Goal: Information Seeking & Learning: Find specific fact

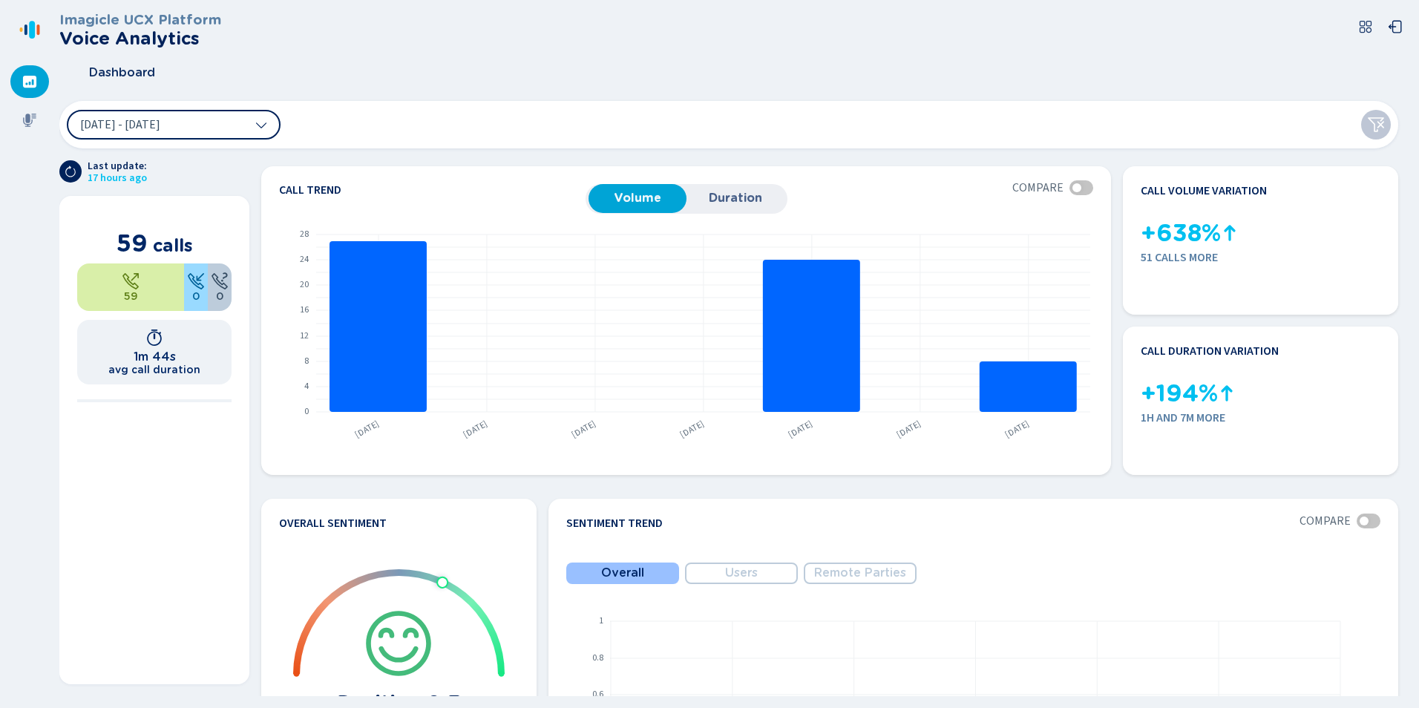
scroll to position [372, 0]
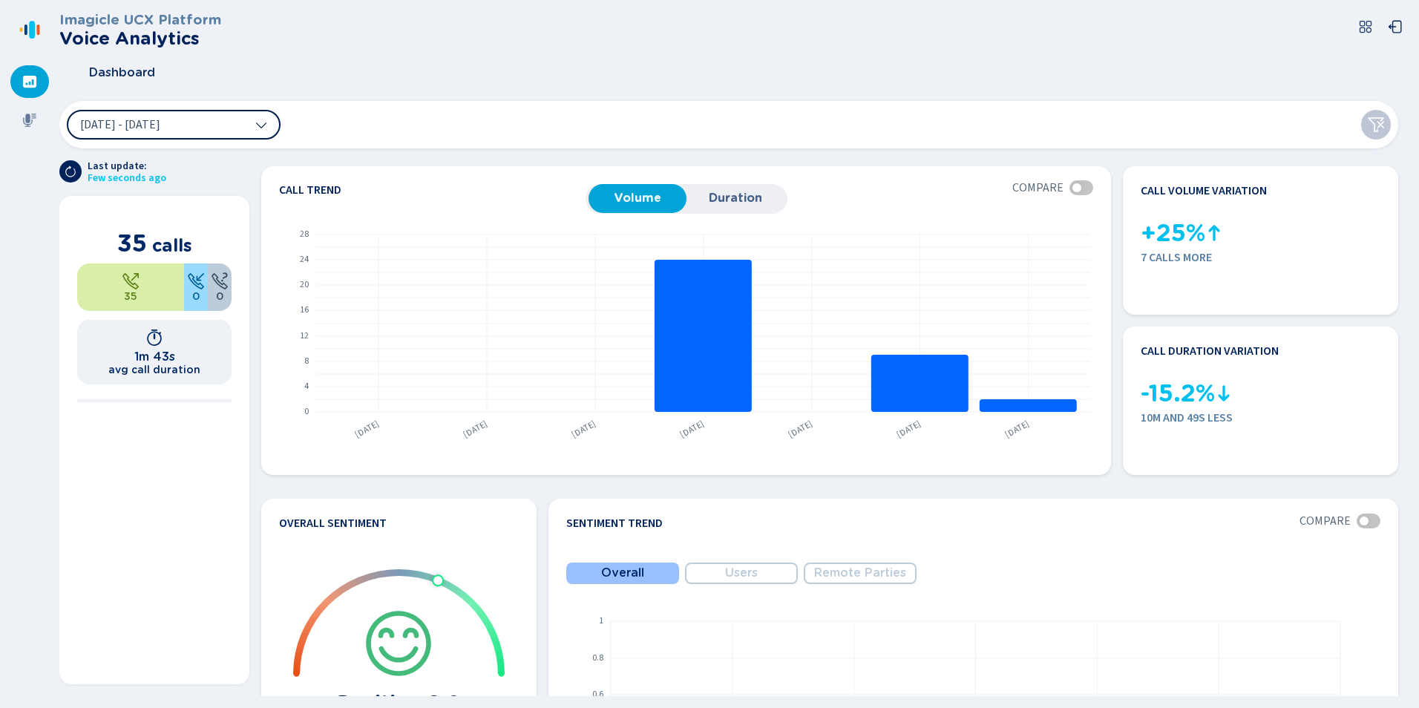
click at [159, 135] on button "[DATE] - [DATE]" at bounding box center [174, 125] width 214 height 30
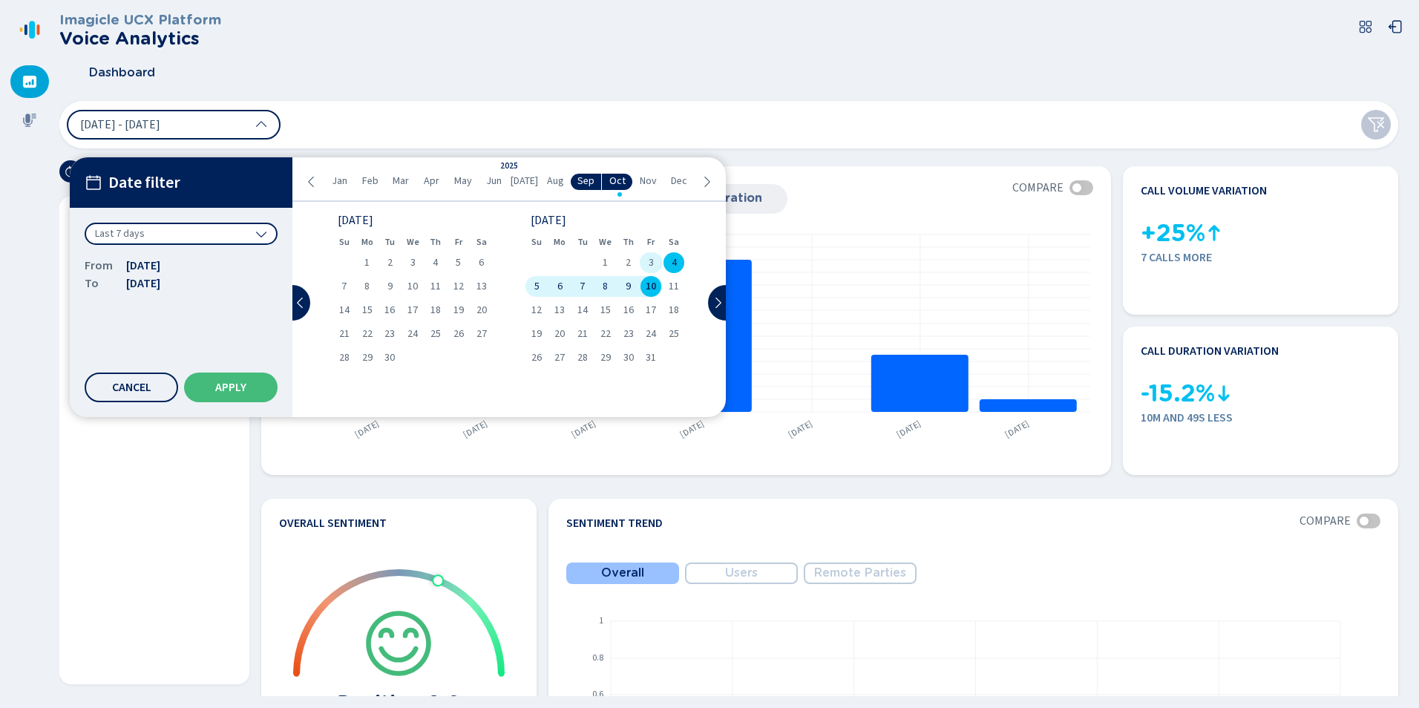
click at [656, 263] on div "3" at bounding box center [651, 262] width 23 height 21
click at [654, 277] on div "10" at bounding box center [651, 286] width 23 height 21
click at [251, 383] on button "Apply" at bounding box center [230, 387] width 93 height 30
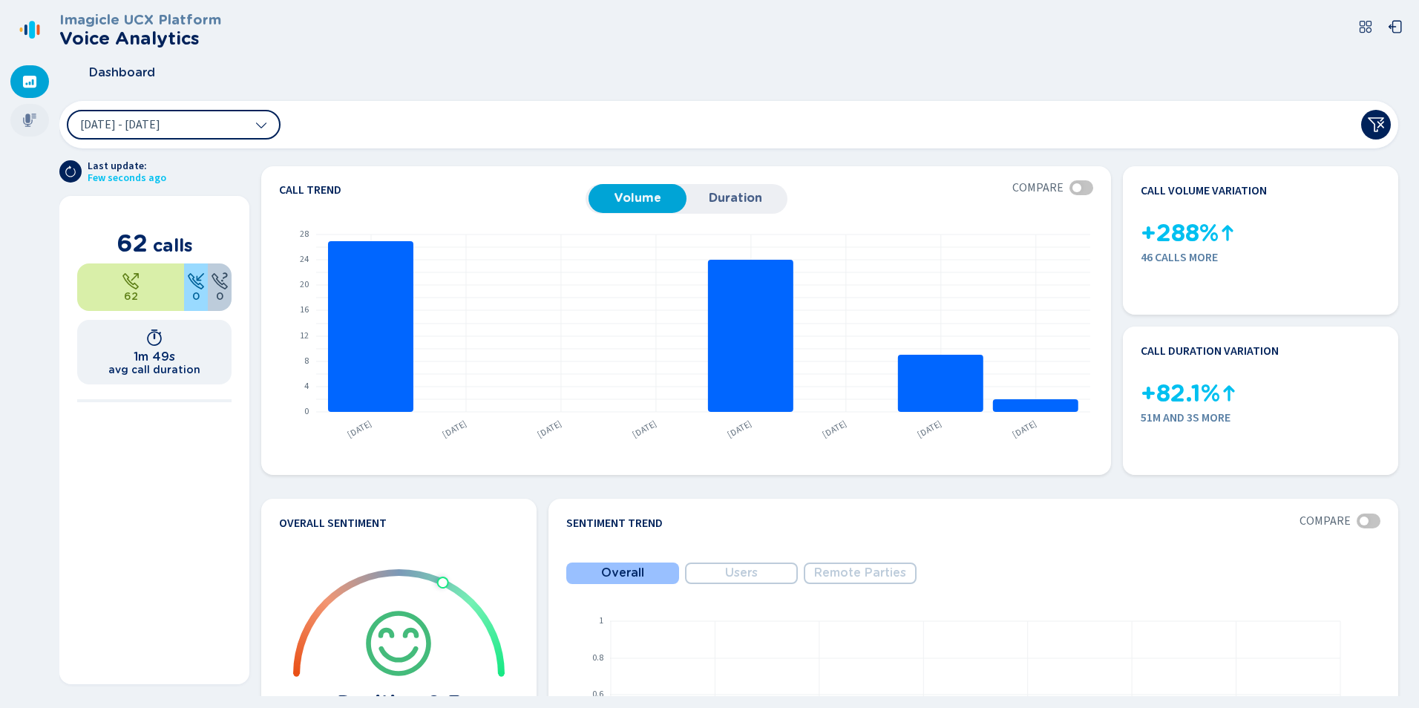
click at [33, 120] on icon at bounding box center [29, 120] width 15 height 15
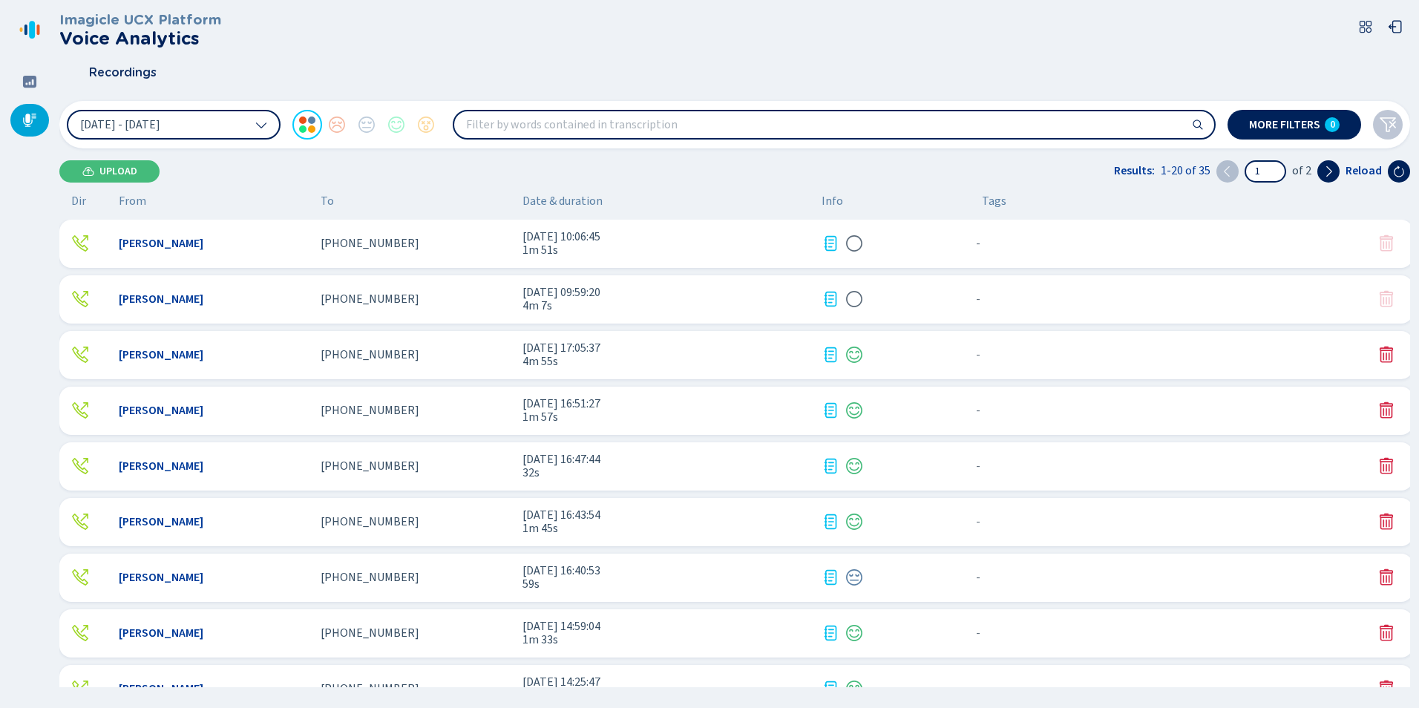
click at [381, 247] on span "[PHONE_NUMBER]" at bounding box center [370, 243] width 99 height 13
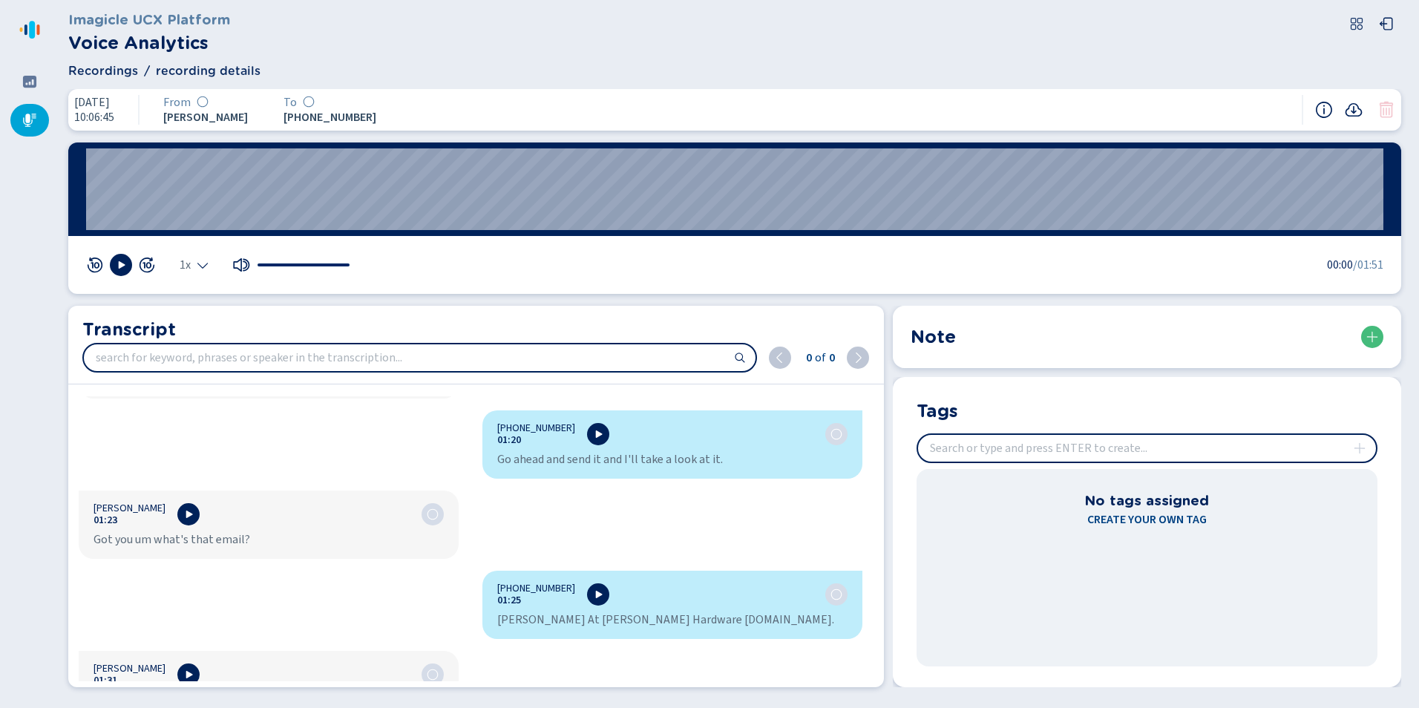
scroll to position [1261, 0]
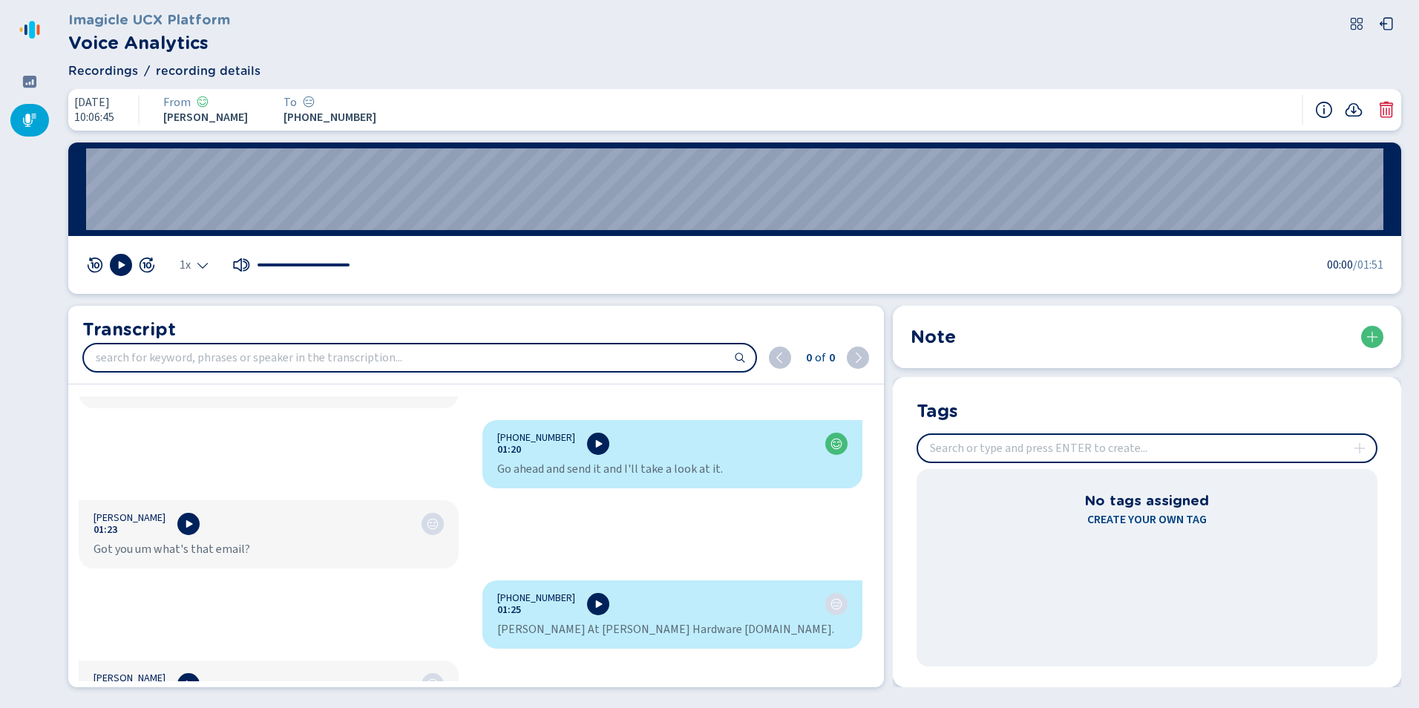
click at [36, 121] on icon at bounding box center [29, 120] width 15 height 15
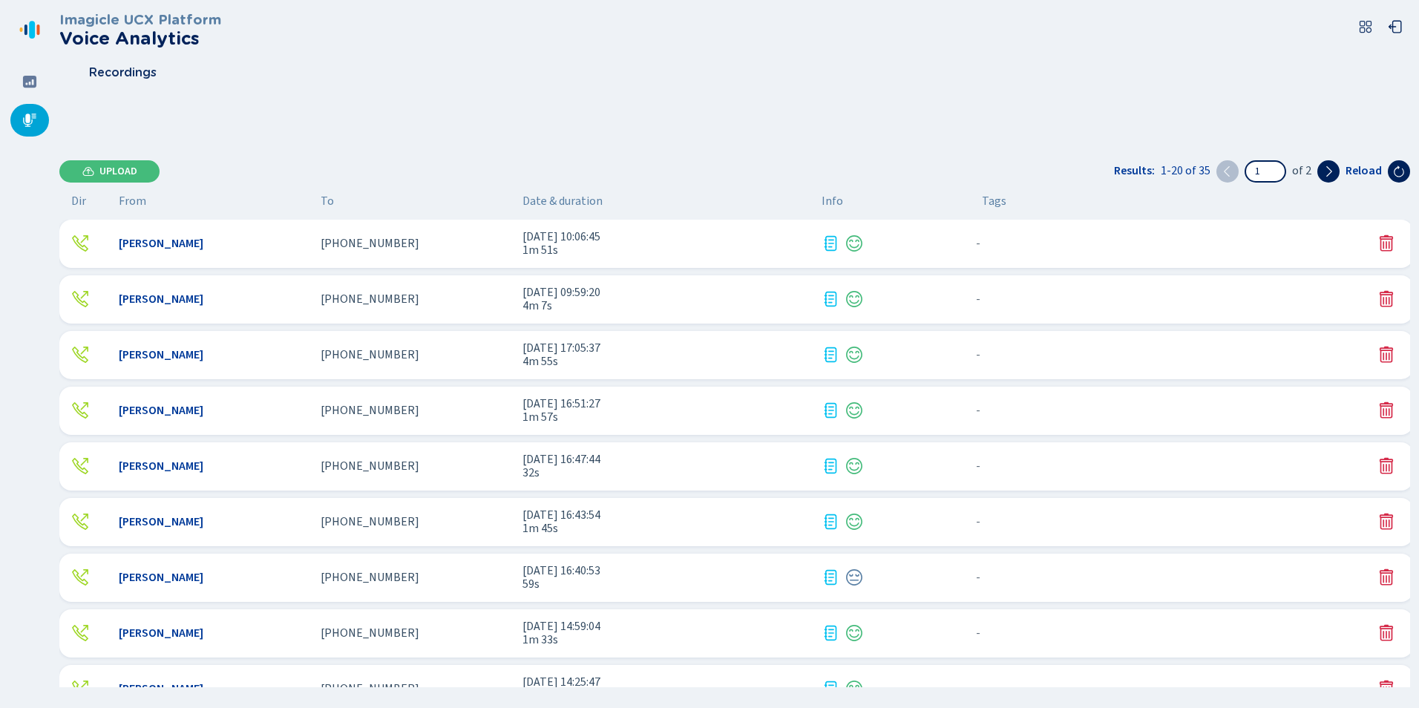
click at [197, 234] on div "Mallory Cooke +19567232241 10 Oct 2025 - 10:06:45 1m 51s - {{hiddenTagsCount}} …" at bounding box center [735, 244] width 1353 height 48
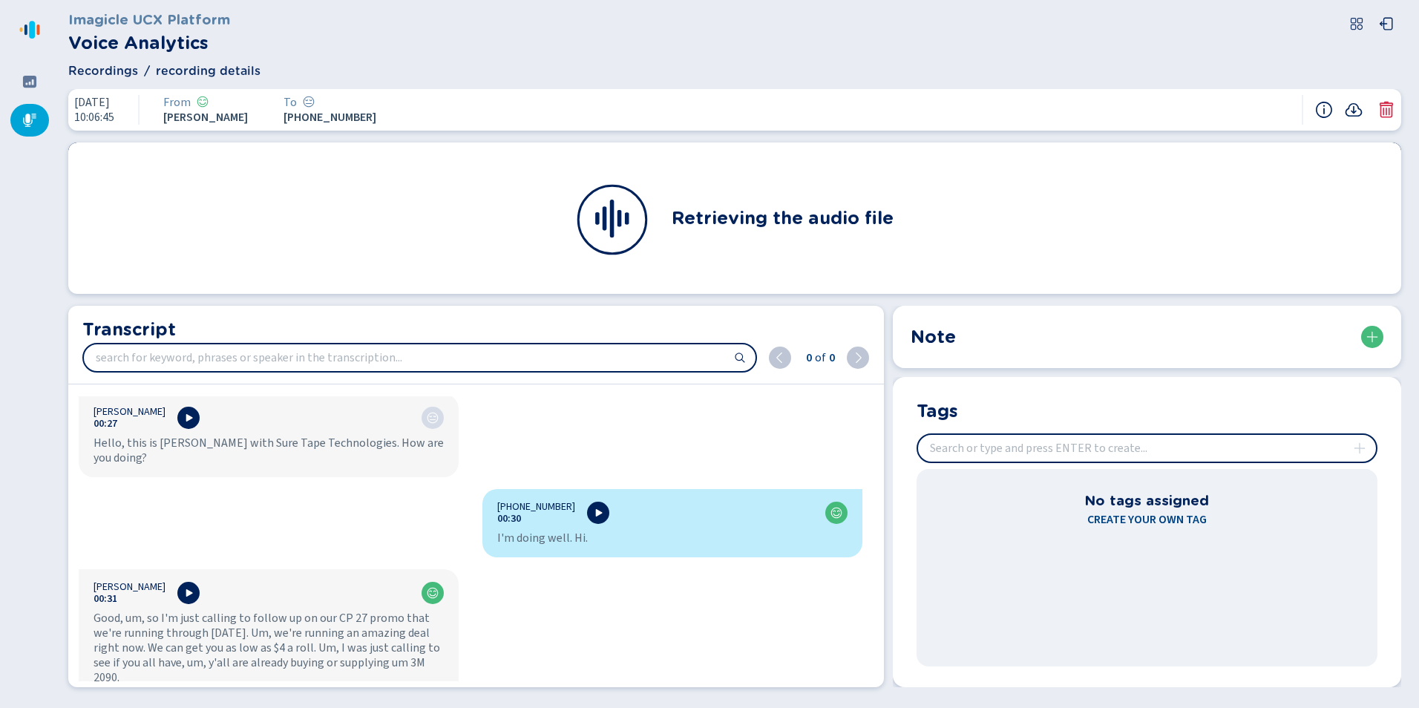
scroll to position [594, 0]
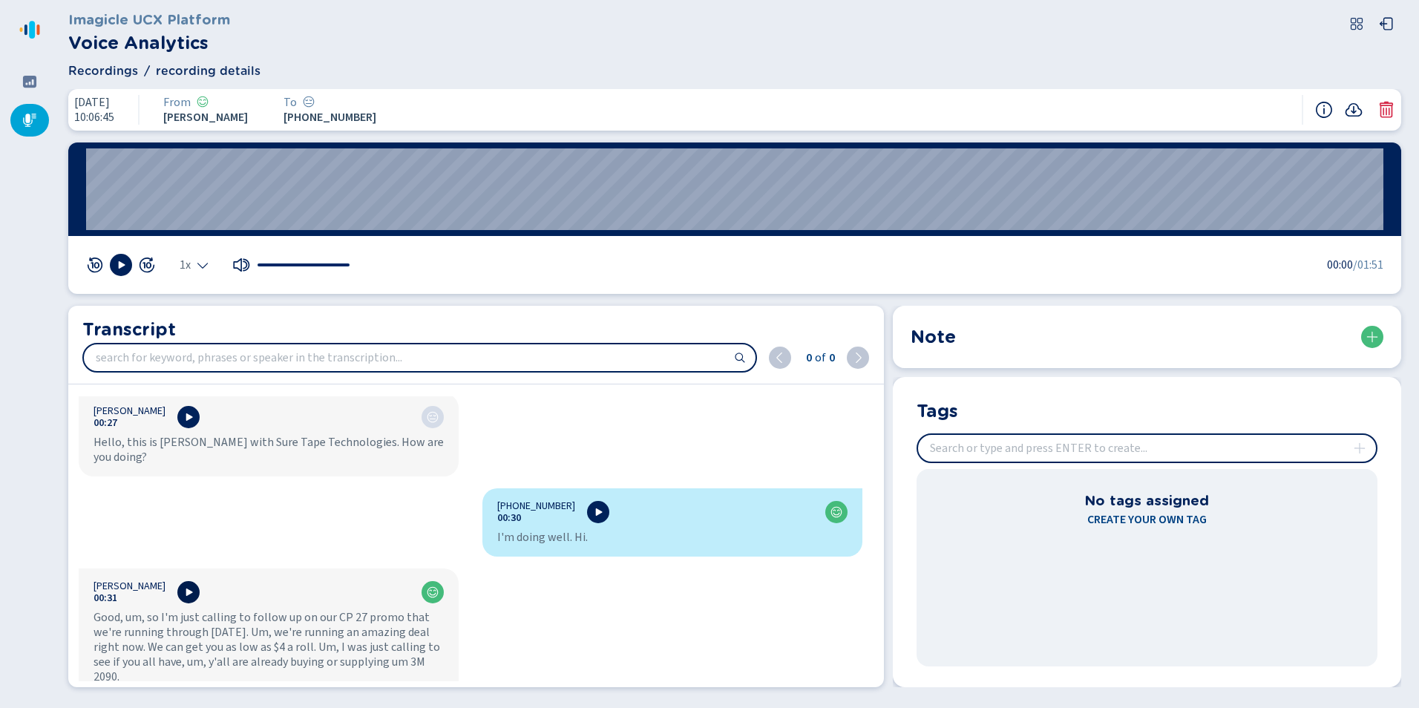
click at [188, 581] on button at bounding box center [188, 592] width 22 height 22
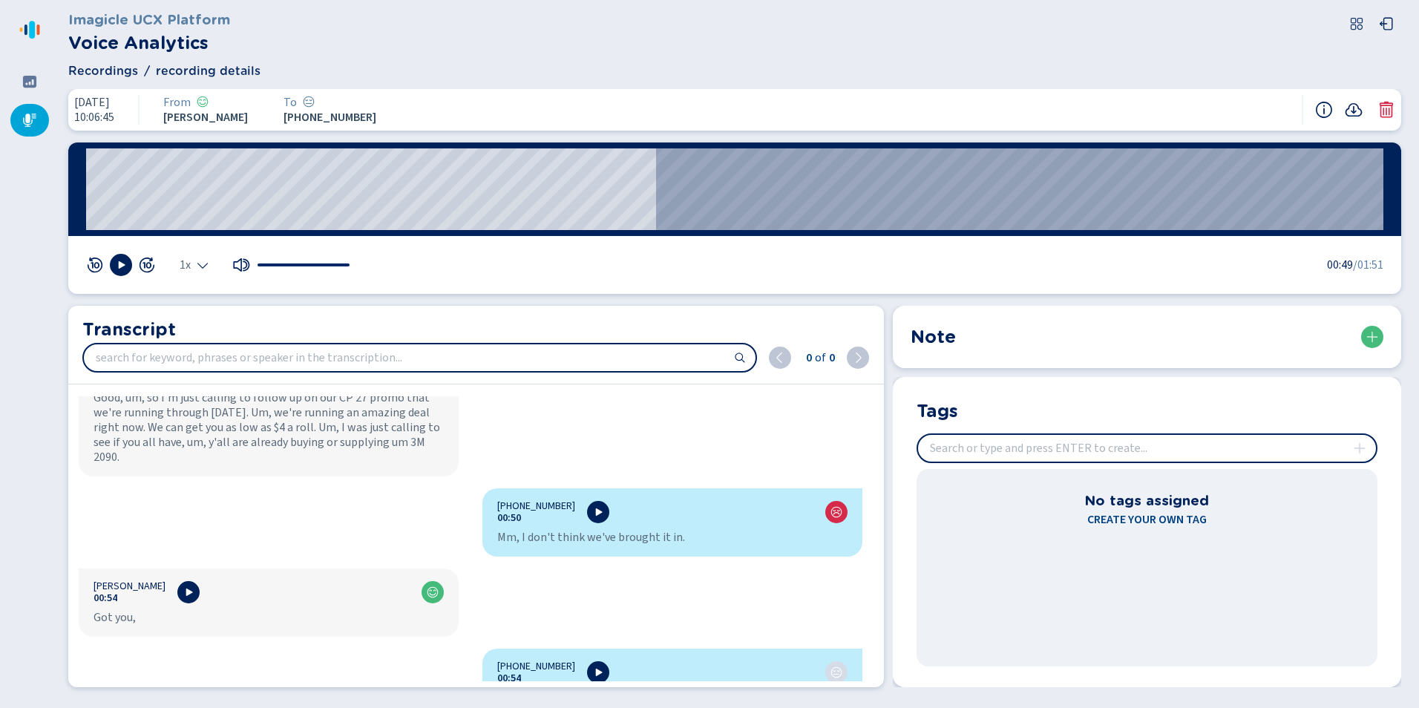
scroll to position [816, 0]
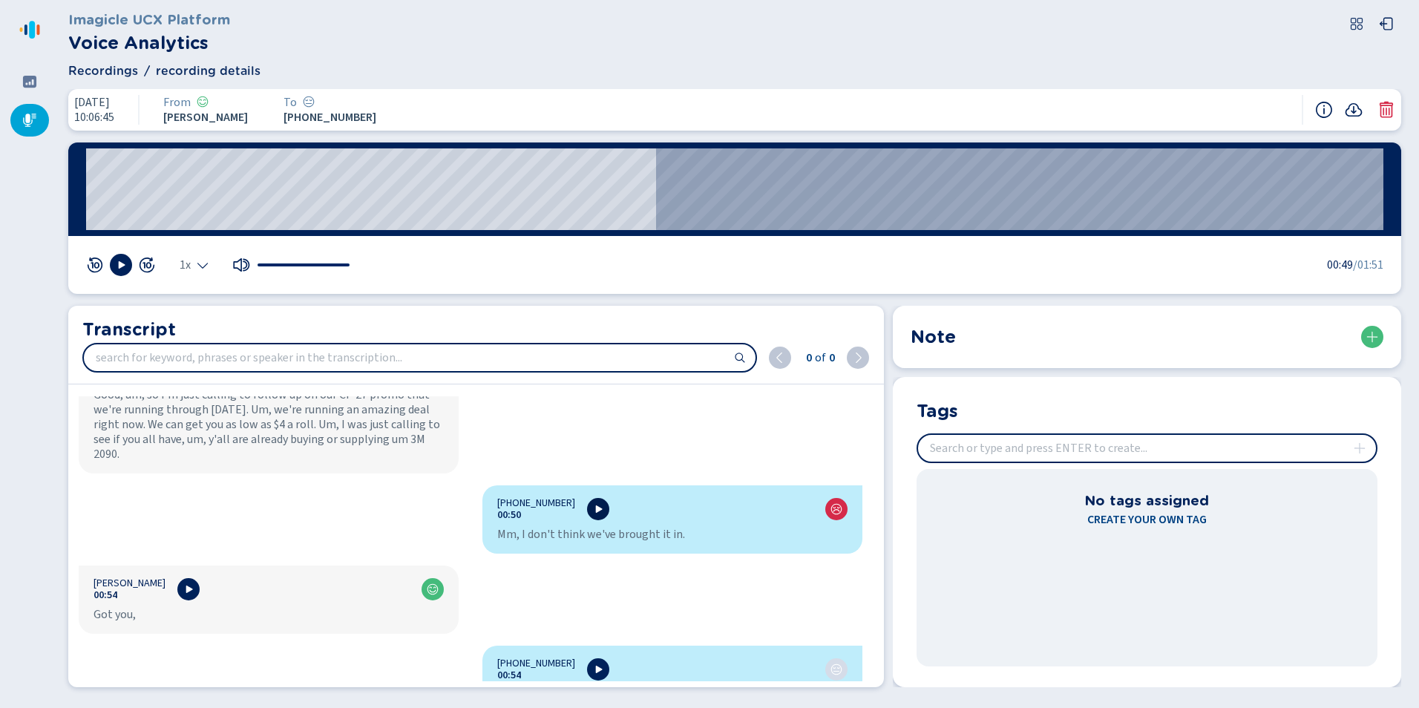
click at [596, 505] on icon at bounding box center [599, 508] width 7 height 7
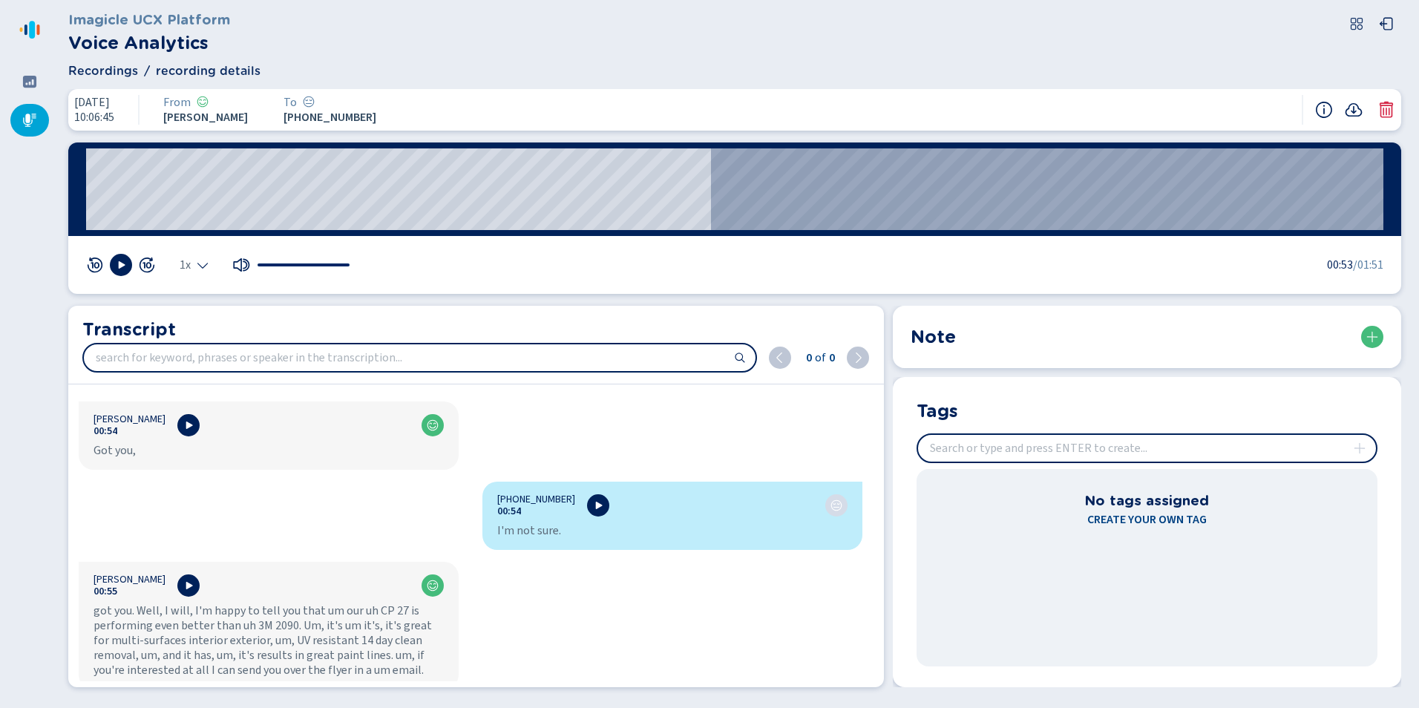
scroll to position [1039, 0]
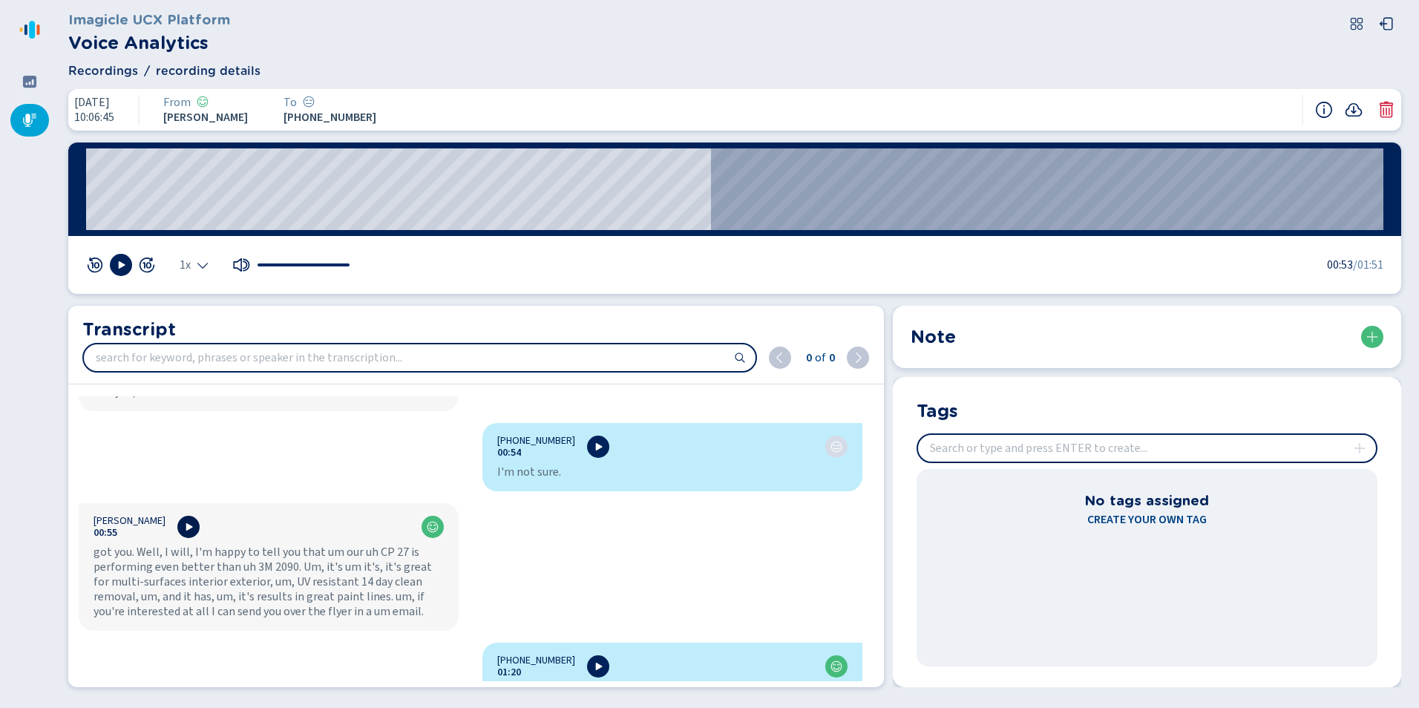
click at [183, 521] on icon at bounding box center [189, 527] width 12 height 12
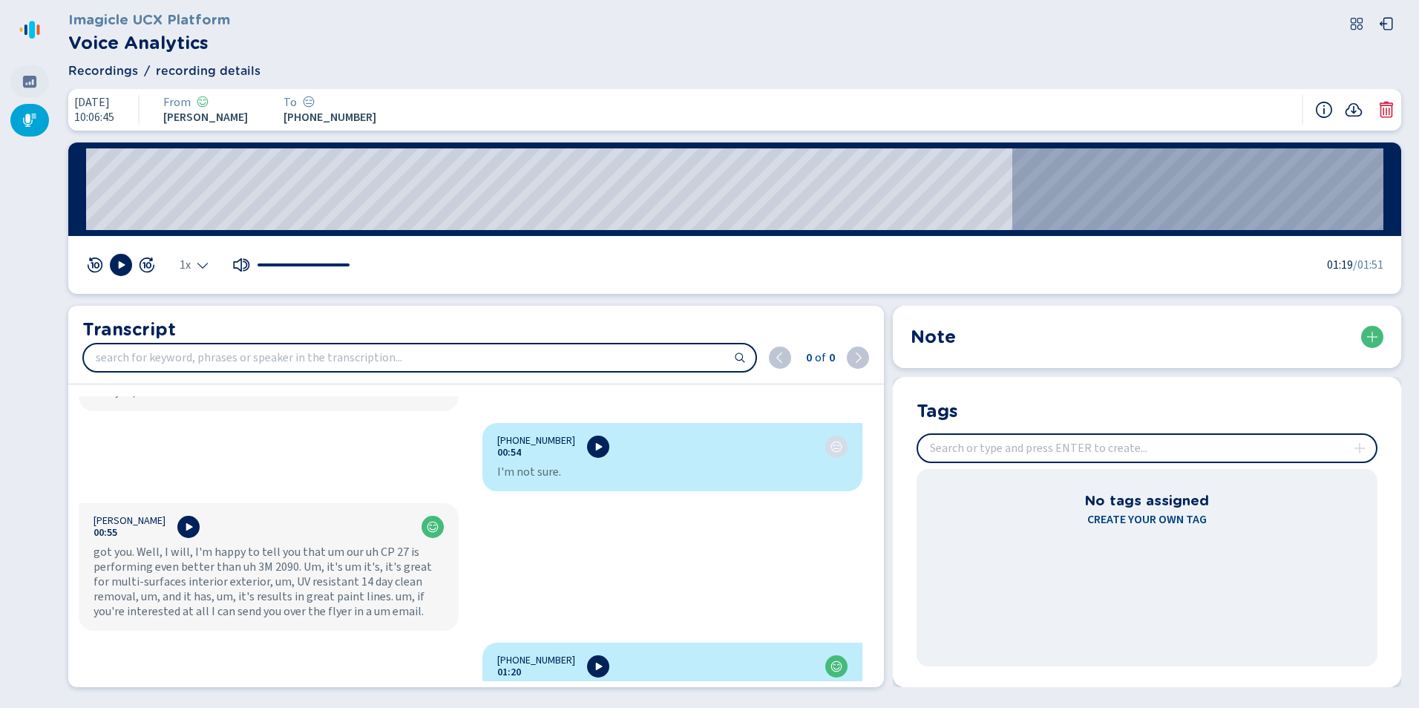
click at [32, 82] on icon at bounding box center [29, 81] width 15 height 15
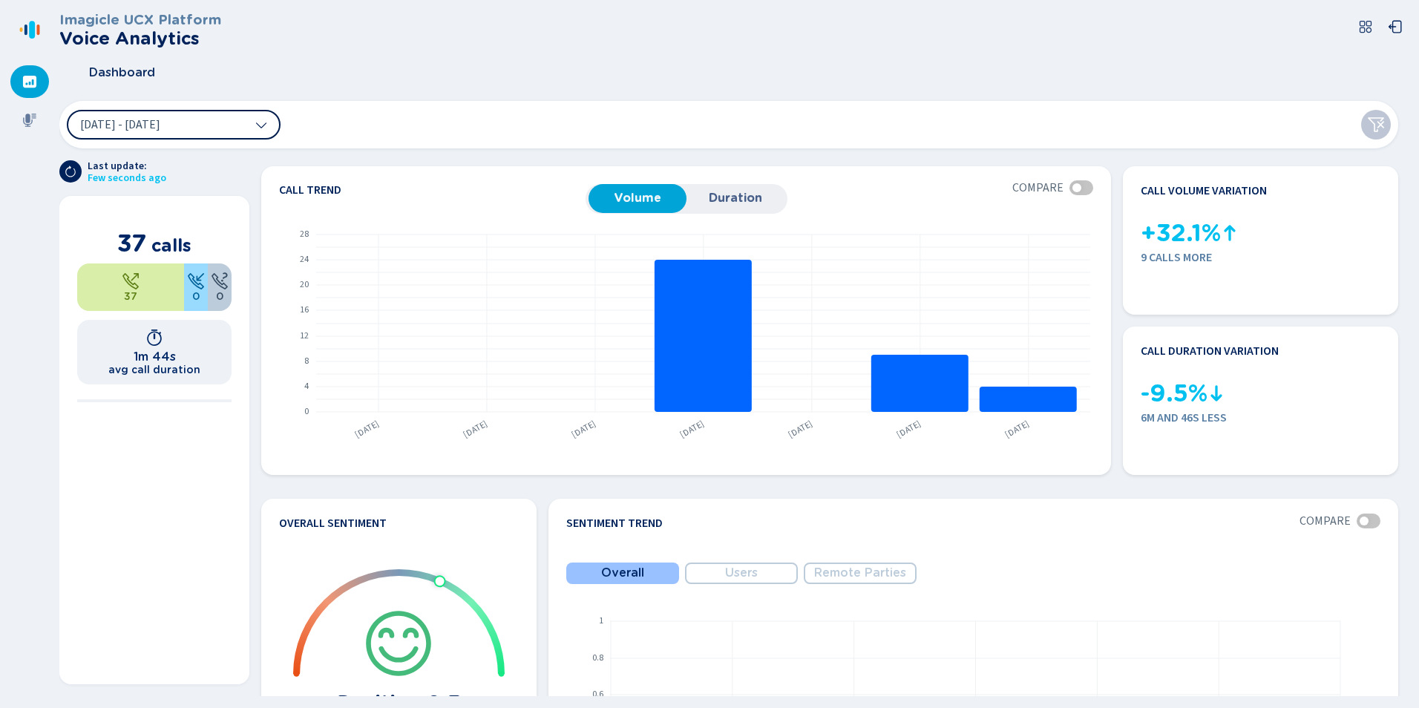
click at [188, 136] on button "[DATE] - [DATE]" at bounding box center [174, 125] width 214 height 30
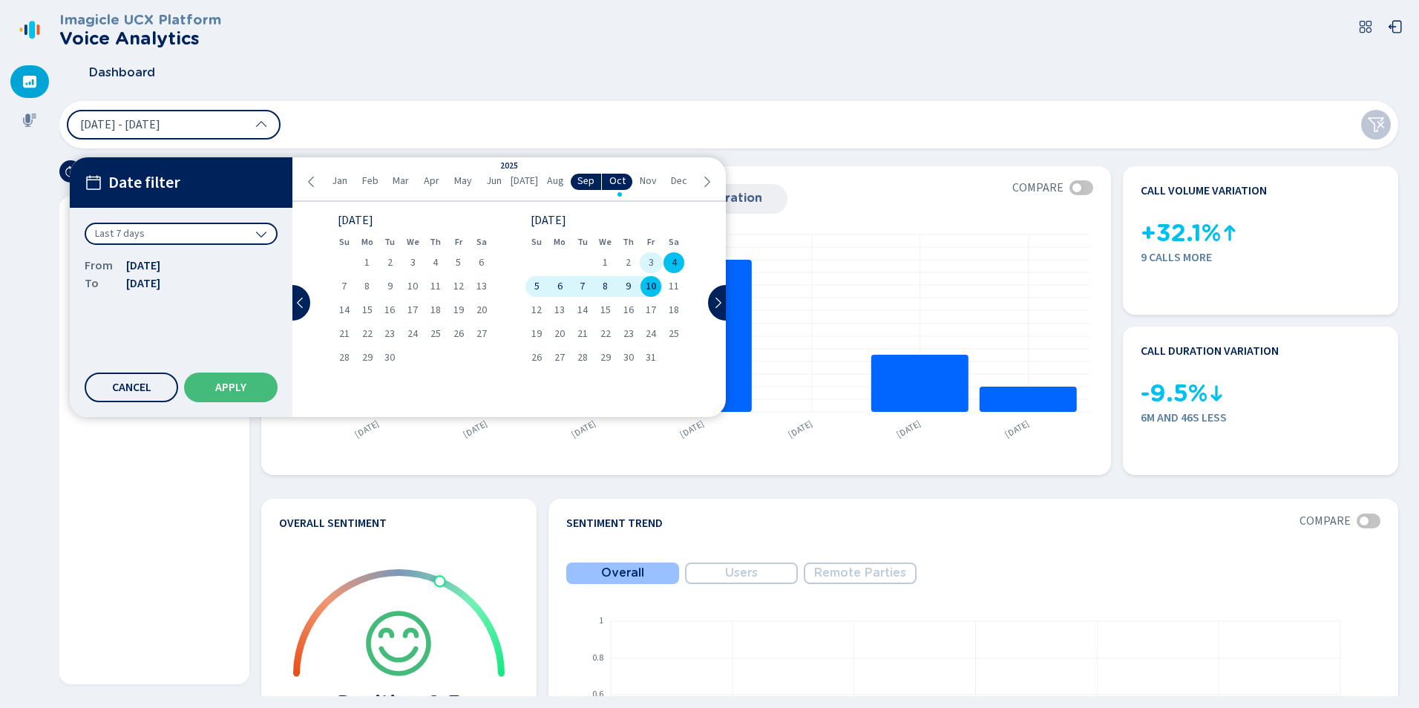
click at [651, 262] on span "3" at bounding box center [650, 262] width 5 height 10
click at [650, 277] on div "10" at bounding box center [651, 286] width 23 height 21
click at [747, 122] on div "4 Oct 2025 - 10 Oct 2025 Date filter Custom date range From 3 Oct 2025 To 10 Oc…" at bounding box center [728, 124] width 1338 height 47
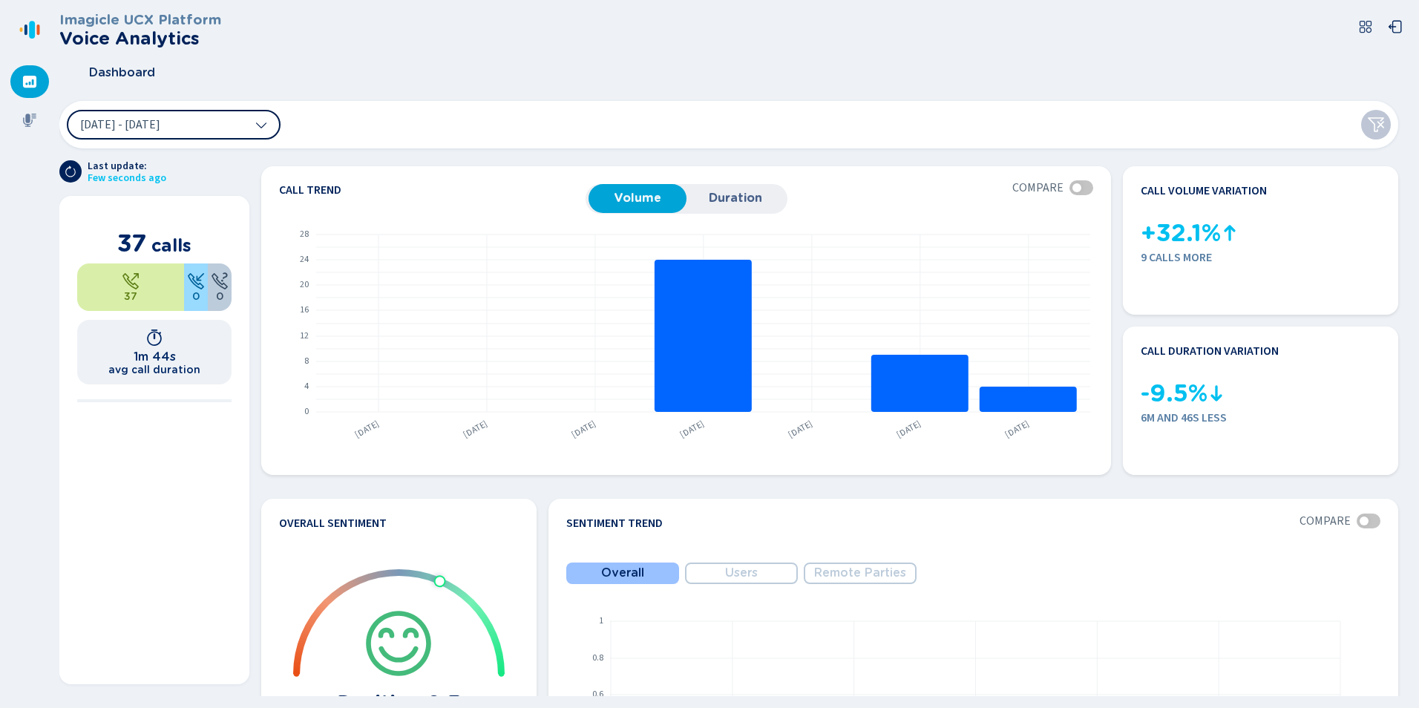
click at [263, 137] on button "[DATE] - [DATE]" at bounding box center [174, 125] width 214 height 30
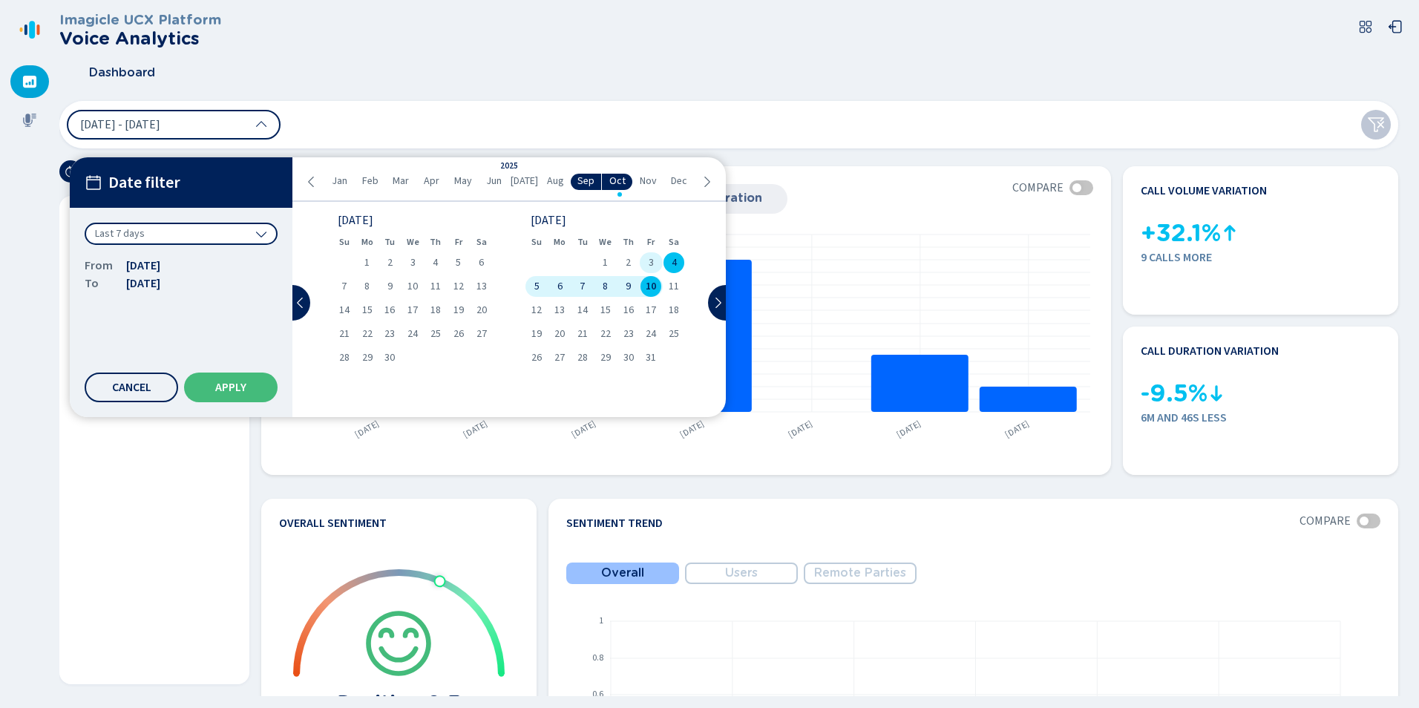
click at [654, 259] on div "3" at bounding box center [651, 262] width 23 height 21
click at [654, 286] on span "10" at bounding box center [650, 286] width 10 height 10
click at [272, 386] on button "Apply" at bounding box center [230, 387] width 93 height 30
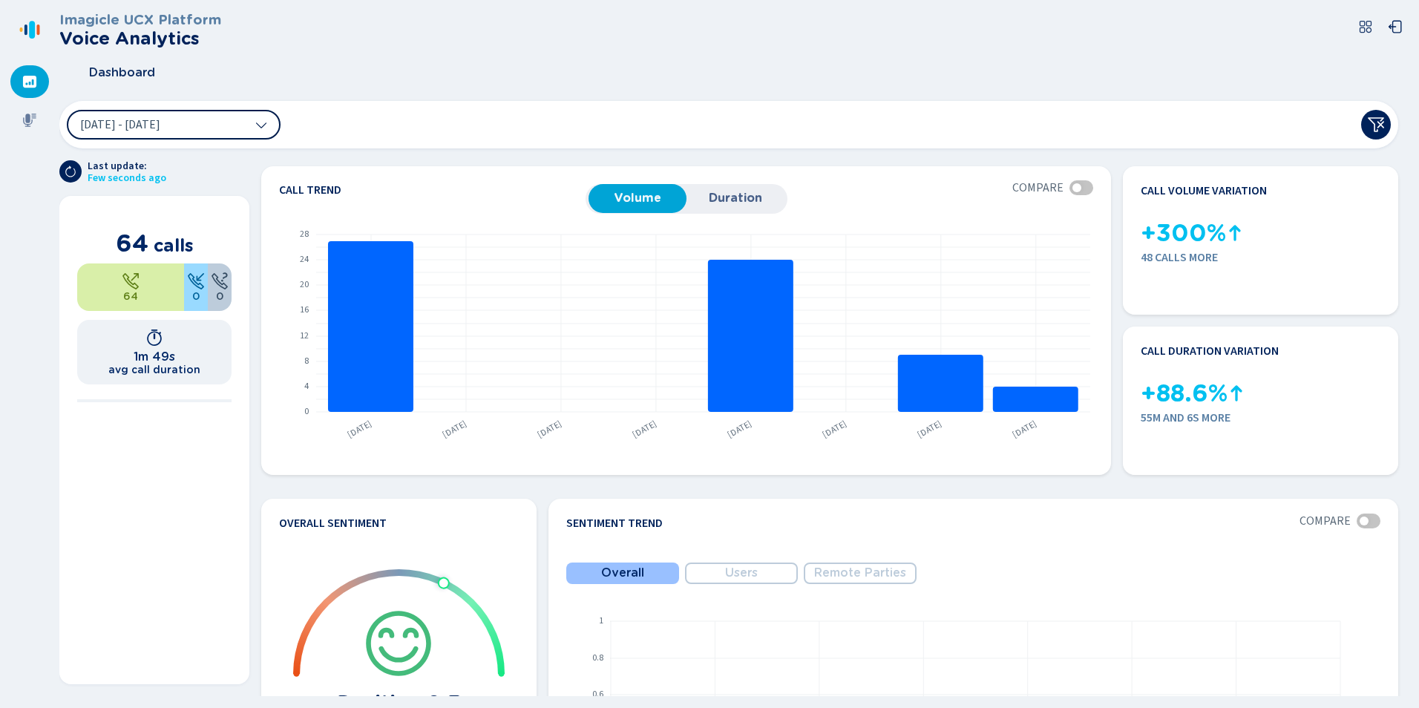
click at [220, 128] on button "3 Oct 2025 - 10 Oct 2025" at bounding box center [174, 125] width 214 height 30
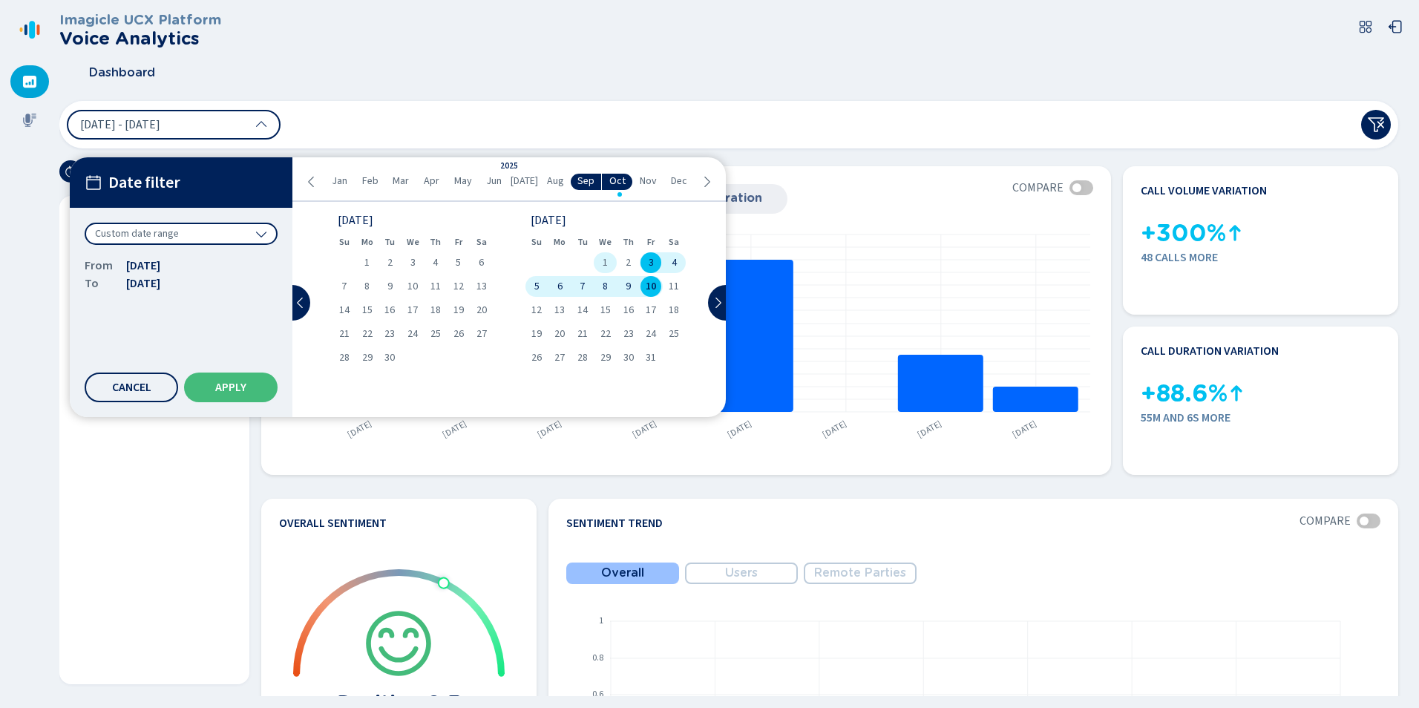
click at [605, 257] on span "1" at bounding box center [604, 262] width 5 height 10
click at [650, 290] on span "10" at bounding box center [650, 286] width 10 height 10
click at [268, 391] on button "Apply" at bounding box center [230, 387] width 93 height 30
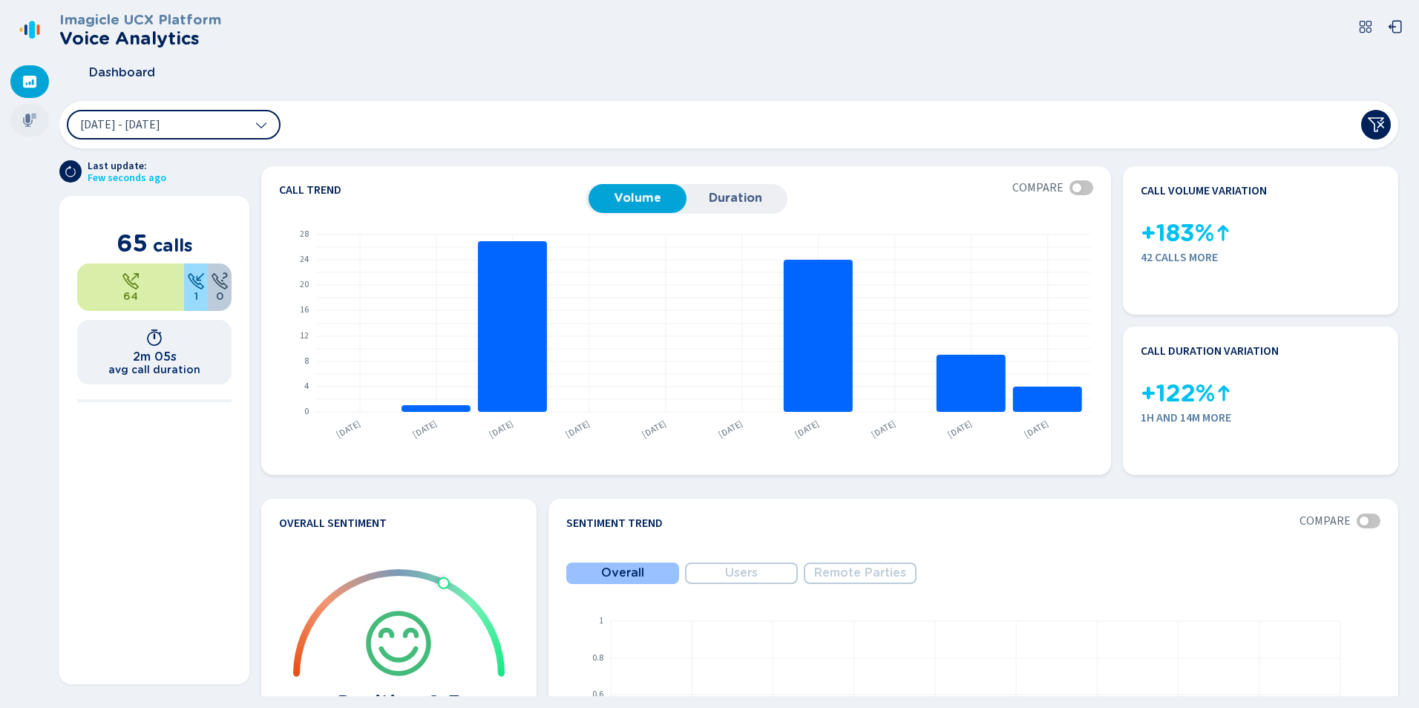
click at [20, 121] on div at bounding box center [29, 120] width 39 height 33
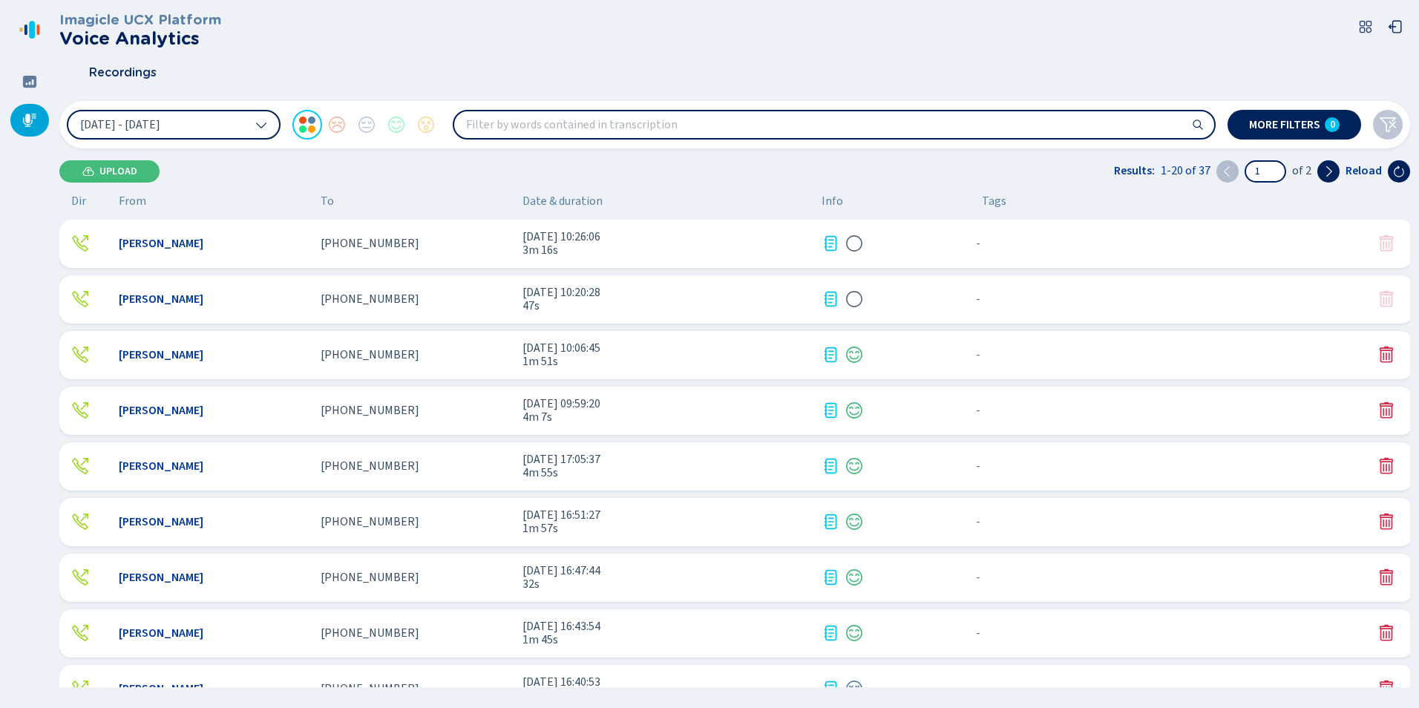
click at [395, 235] on div "Mallory Cooke +14178664141 10 Oct 2025 - 10:26:06 3m 16s - {{hiddenTagsCount}} …" at bounding box center [735, 244] width 1353 height 48
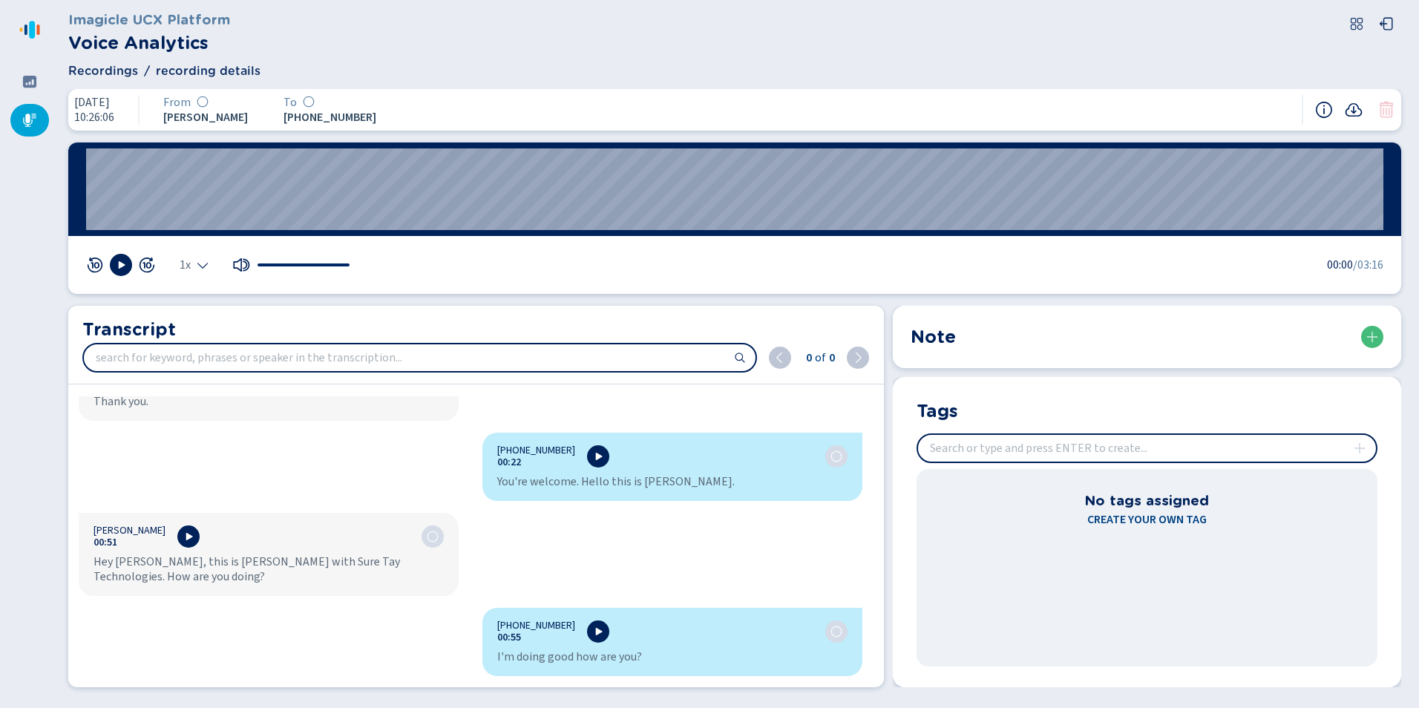
scroll to position [594, 0]
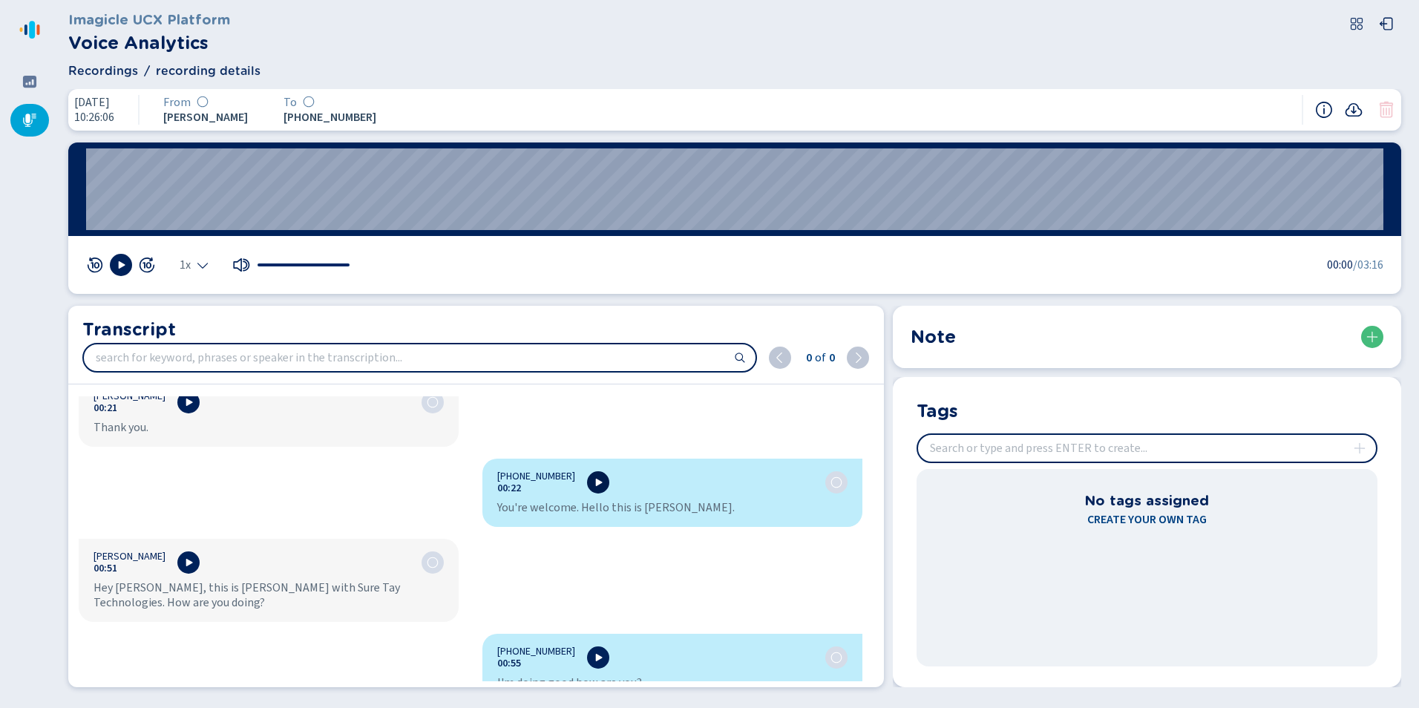
click at [592, 476] on icon at bounding box center [598, 482] width 12 height 12
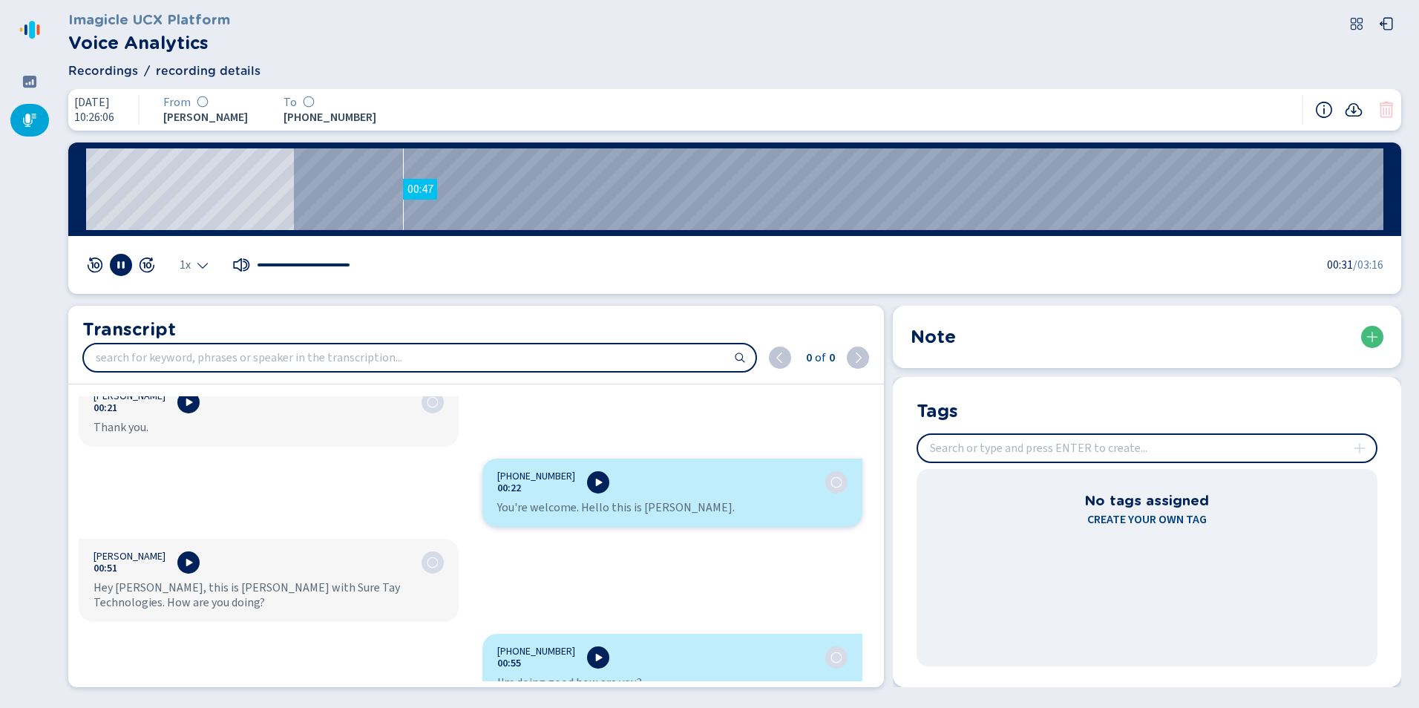
click at [403, 217] on wave "00:47" at bounding box center [734, 189] width 1297 height 82
click at [116, 270] on icon at bounding box center [121, 265] width 12 height 12
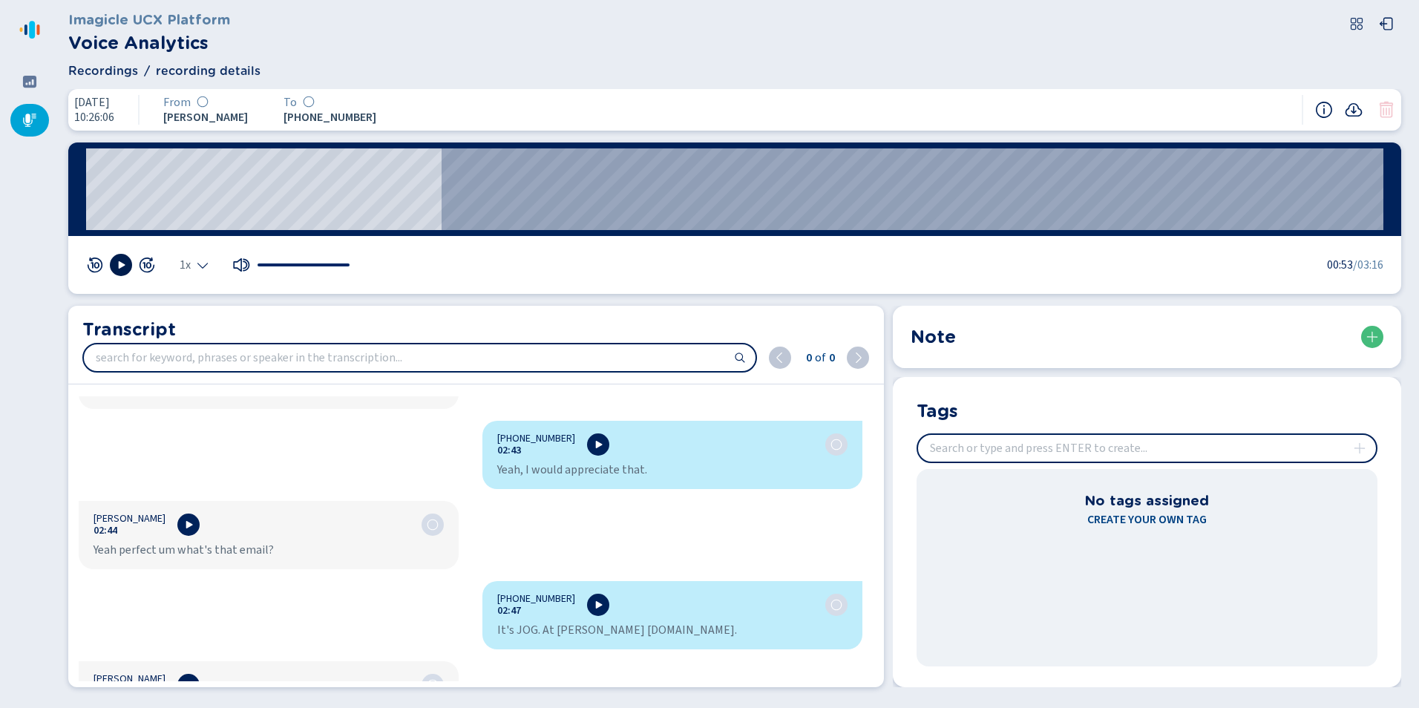
scroll to position [2300, 0]
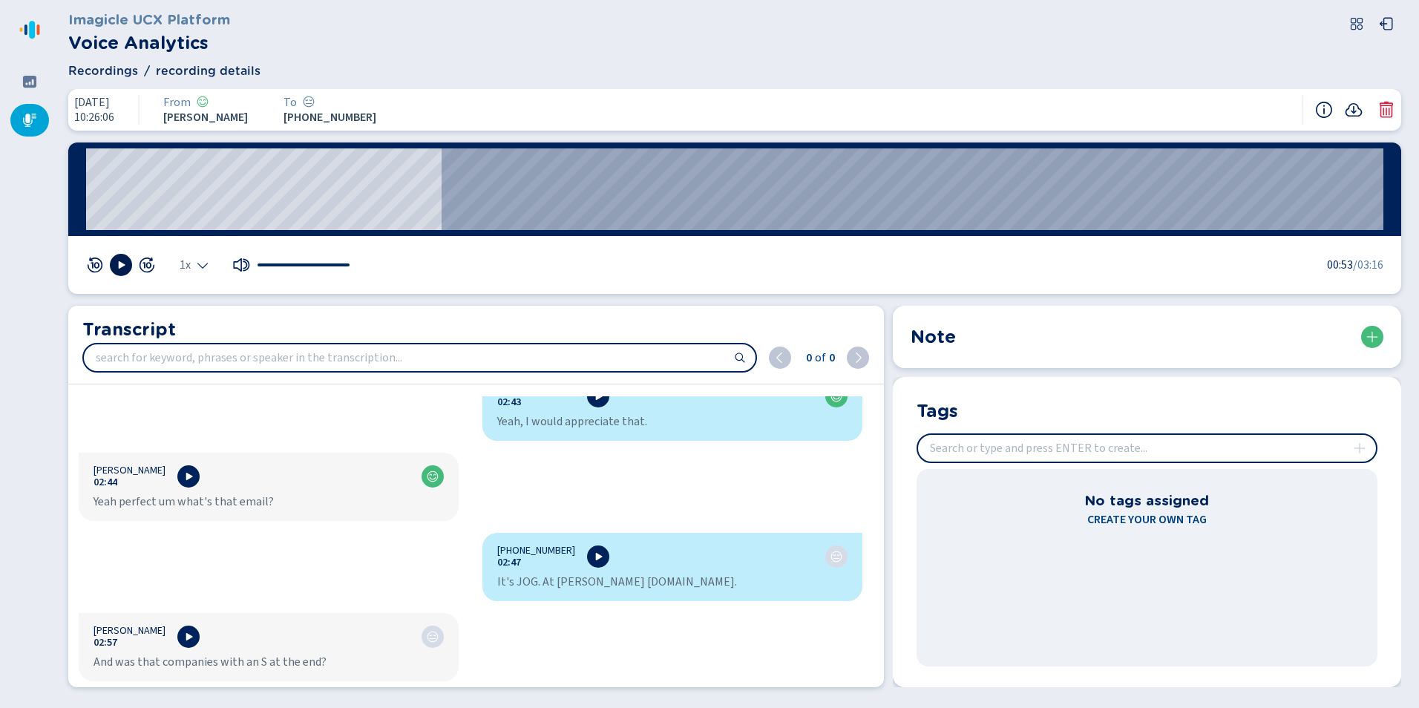
click at [32, 119] on icon at bounding box center [29, 120] width 15 height 15
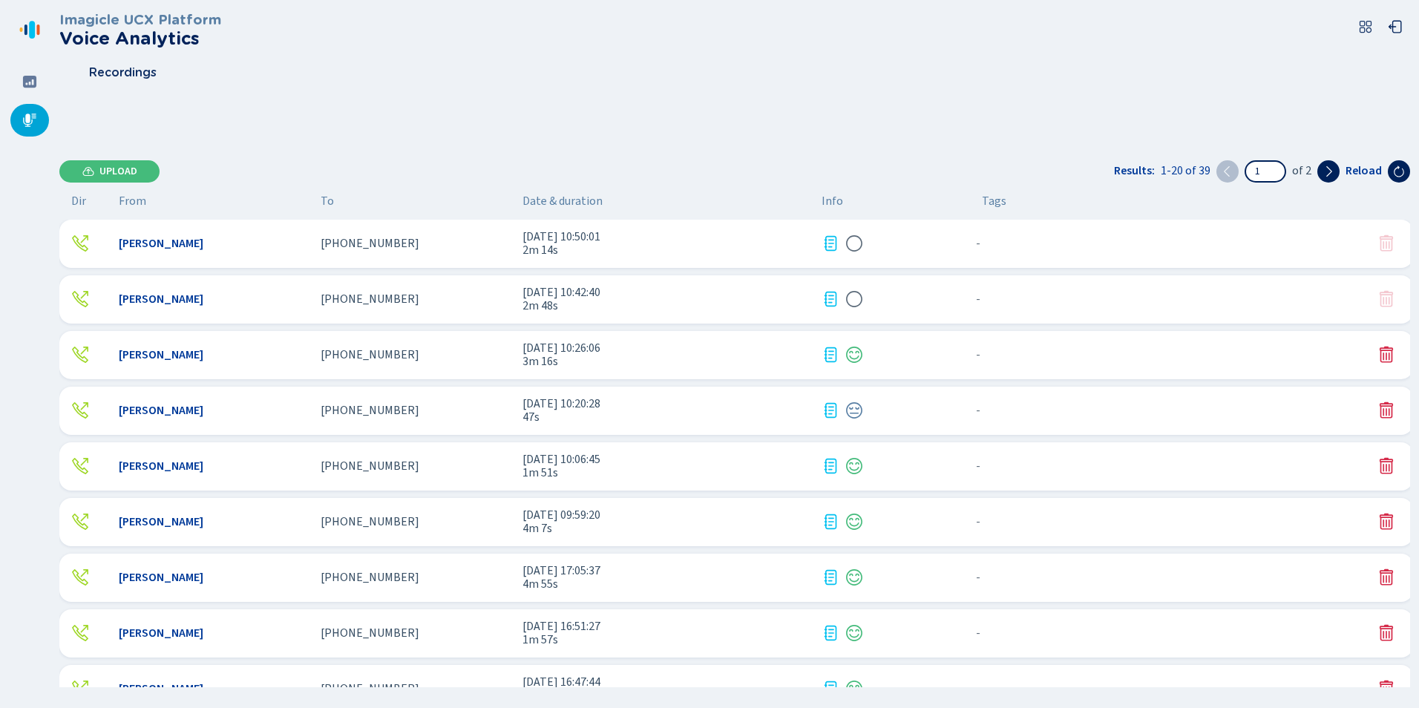
click at [243, 246] on div "[PERSON_NAME]" at bounding box center [214, 243] width 190 height 13
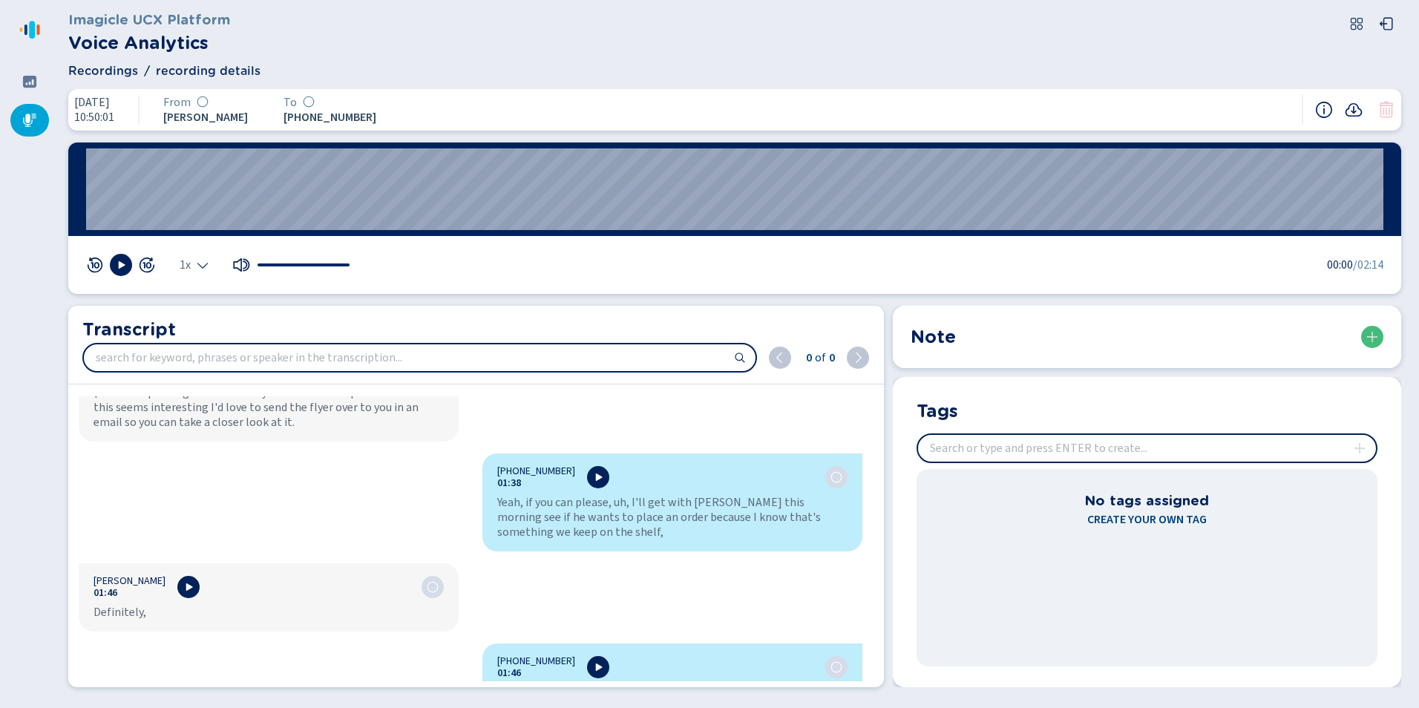
scroll to position [2300, 0]
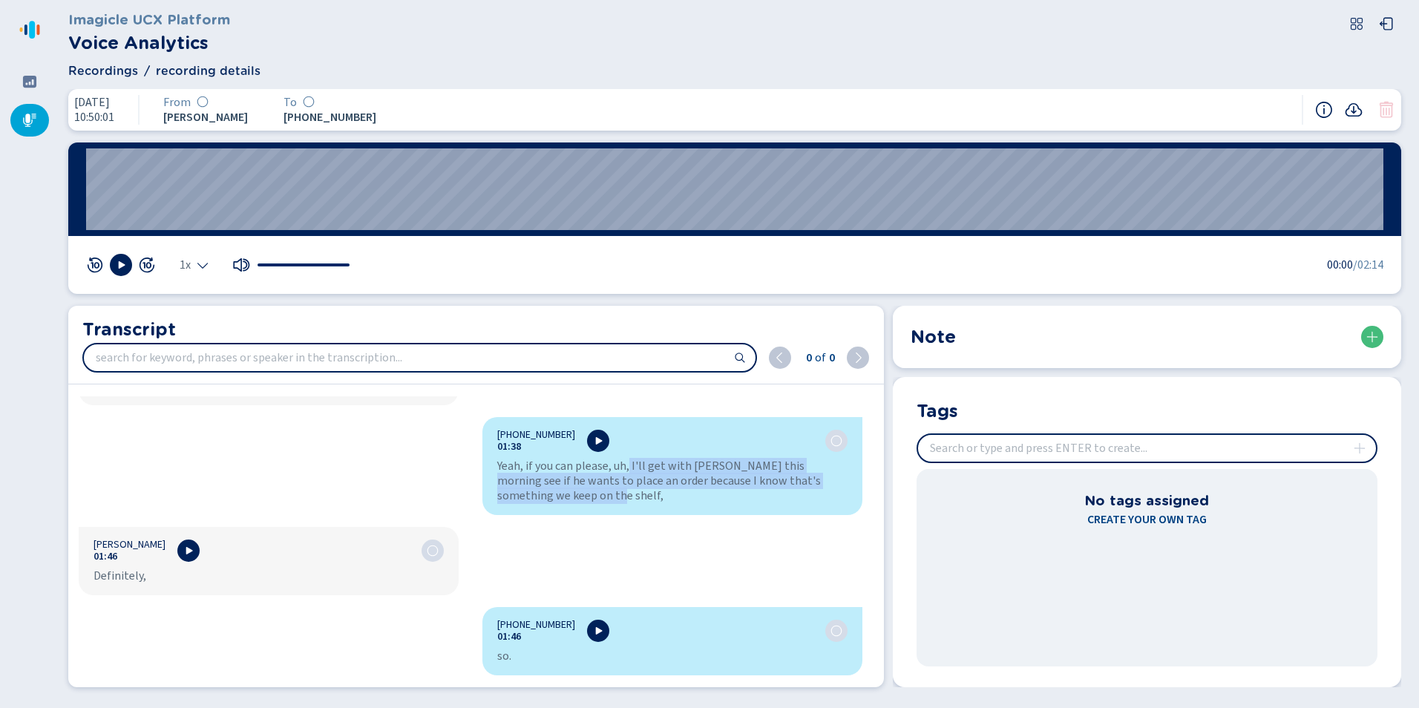
drag, startPoint x: 625, startPoint y: 464, endPoint x: 535, endPoint y: 500, distance: 96.6
click at [535, 500] on div "Yeah, if you can please, uh, I'll get with Nathan this morning see if he wants …" at bounding box center [672, 480] width 350 height 45
copy div "I'll get with Nathan this morning see if he wants to place an order because I k…"
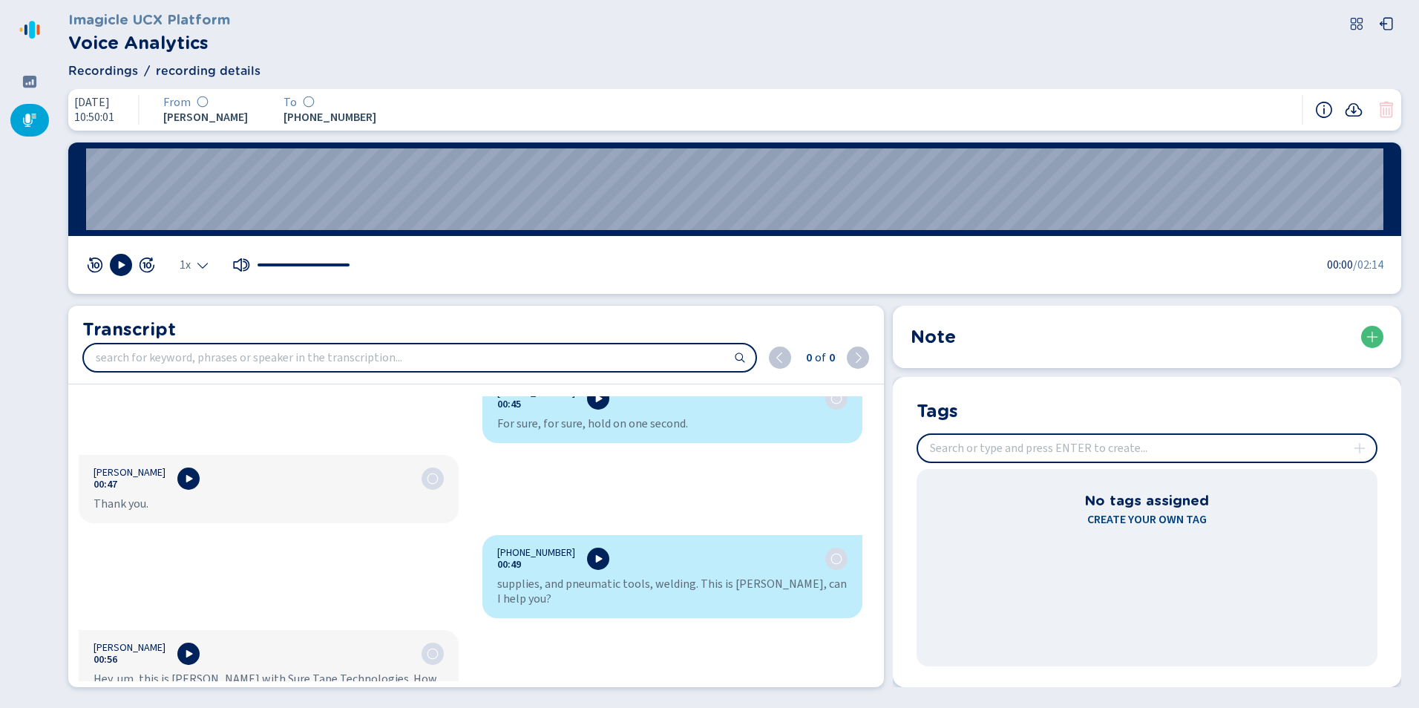
scroll to position [1256, 0]
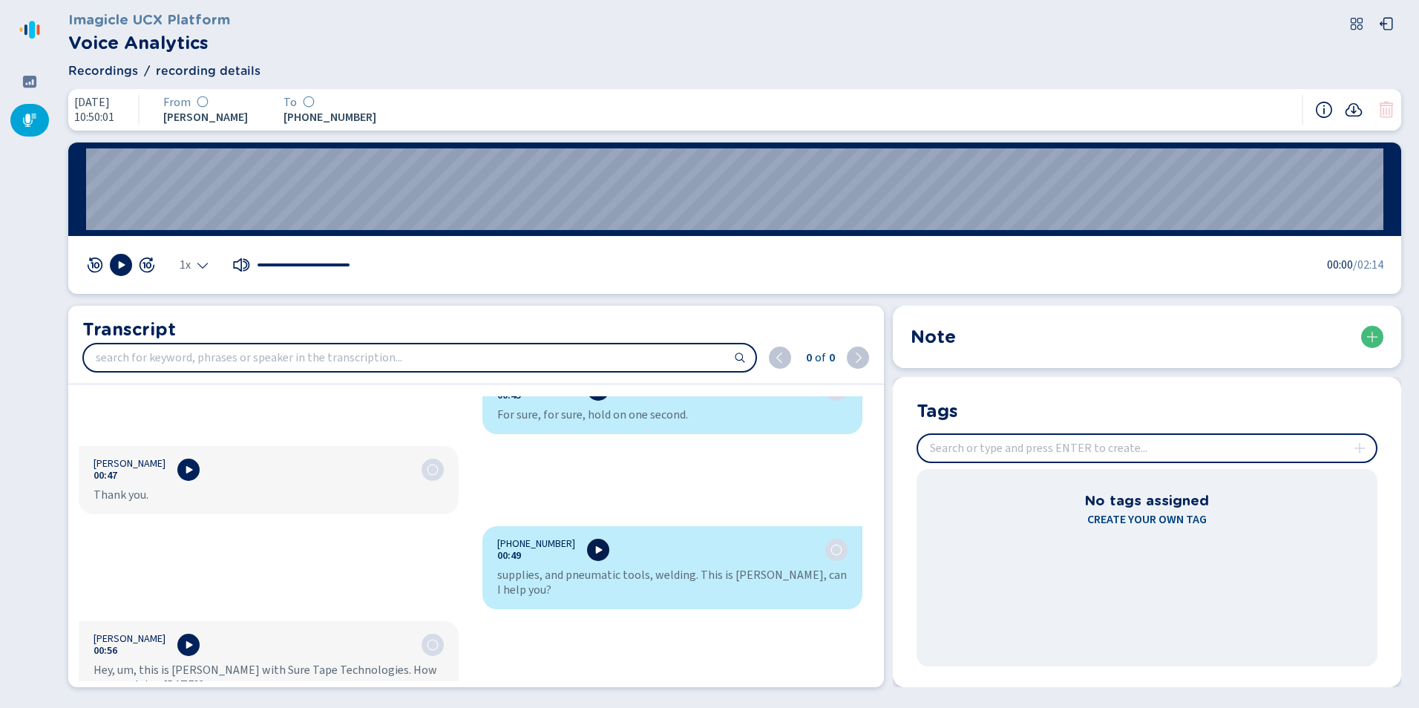
click at [592, 545] on icon at bounding box center [598, 550] width 12 height 12
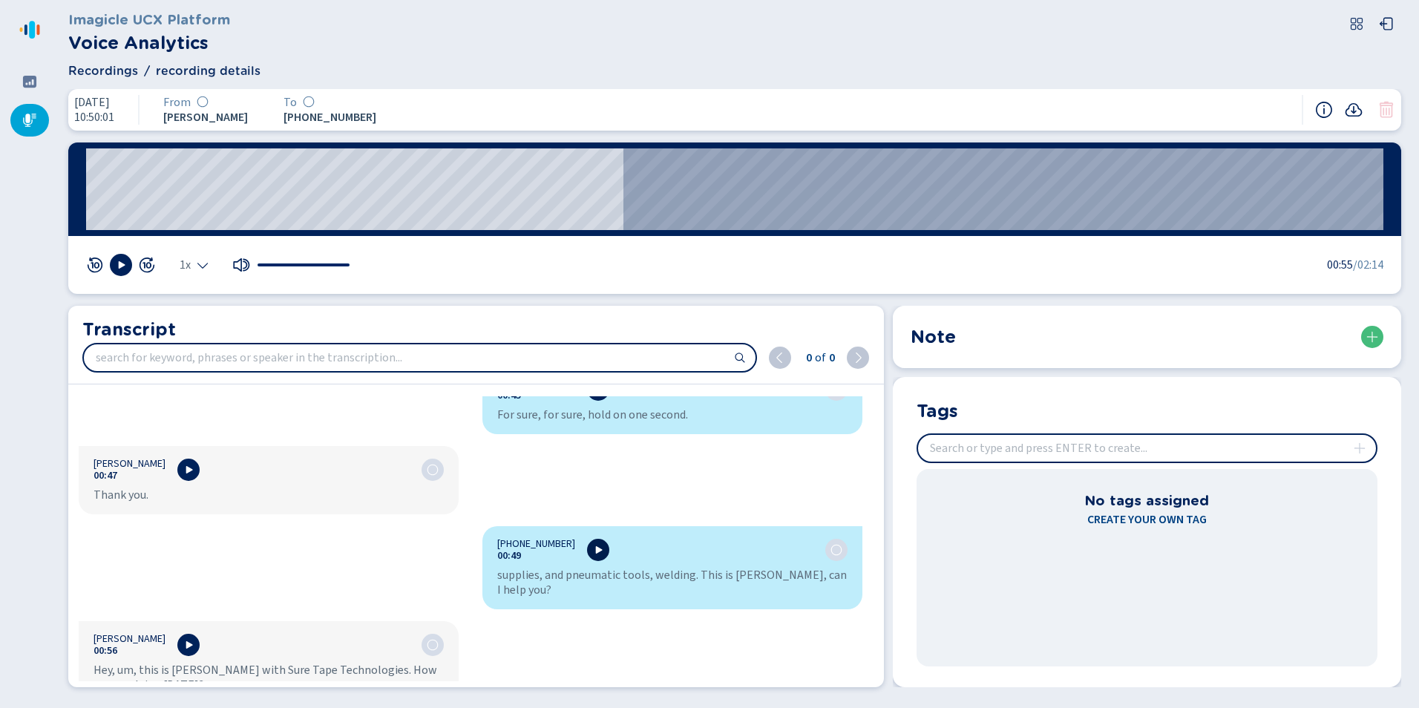
click at [592, 550] on icon at bounding box center [598, 550] width 12 height 12
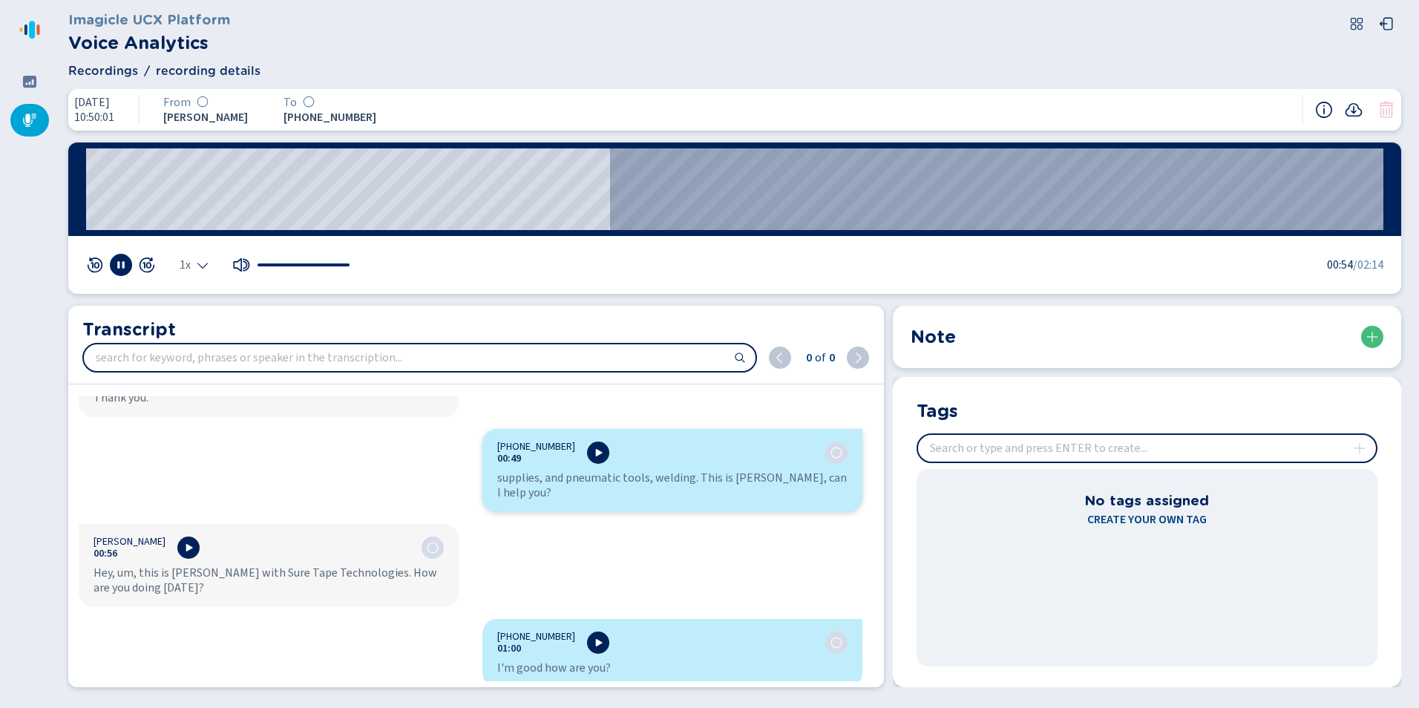
scroll to position [1330, 0]
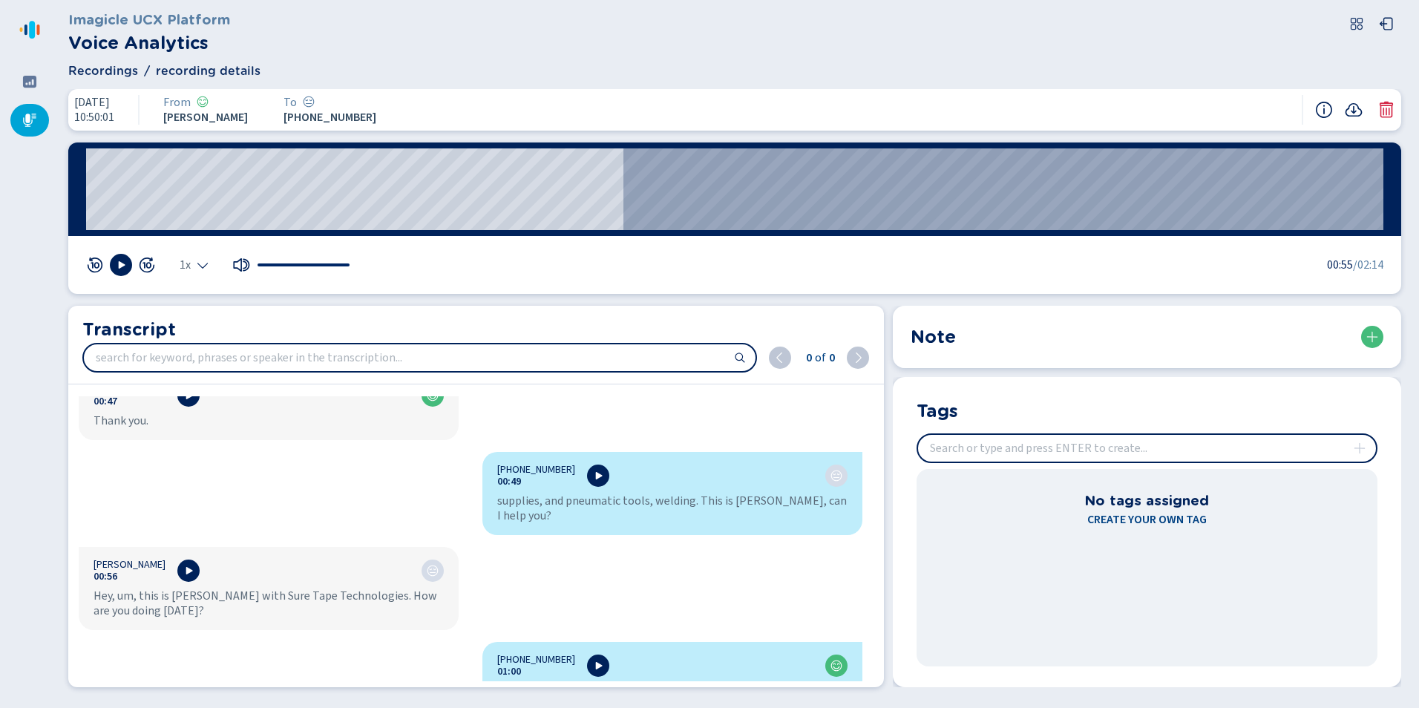
click at [33, 127] on icon at bounding box center [29, 120] width 15 height 15
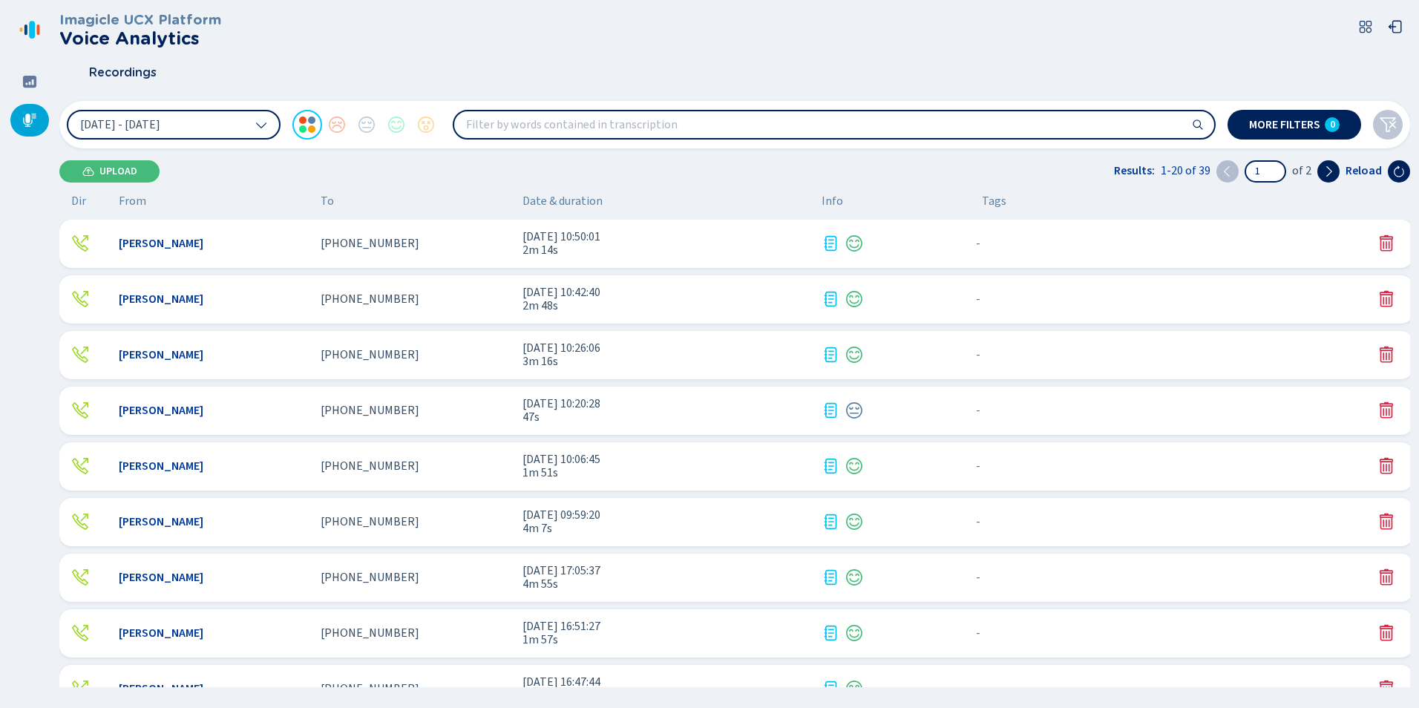
click at [459, 248] on div "[PHONE_NUMBER]" at bounding box center [416, 243] width 190 height 13
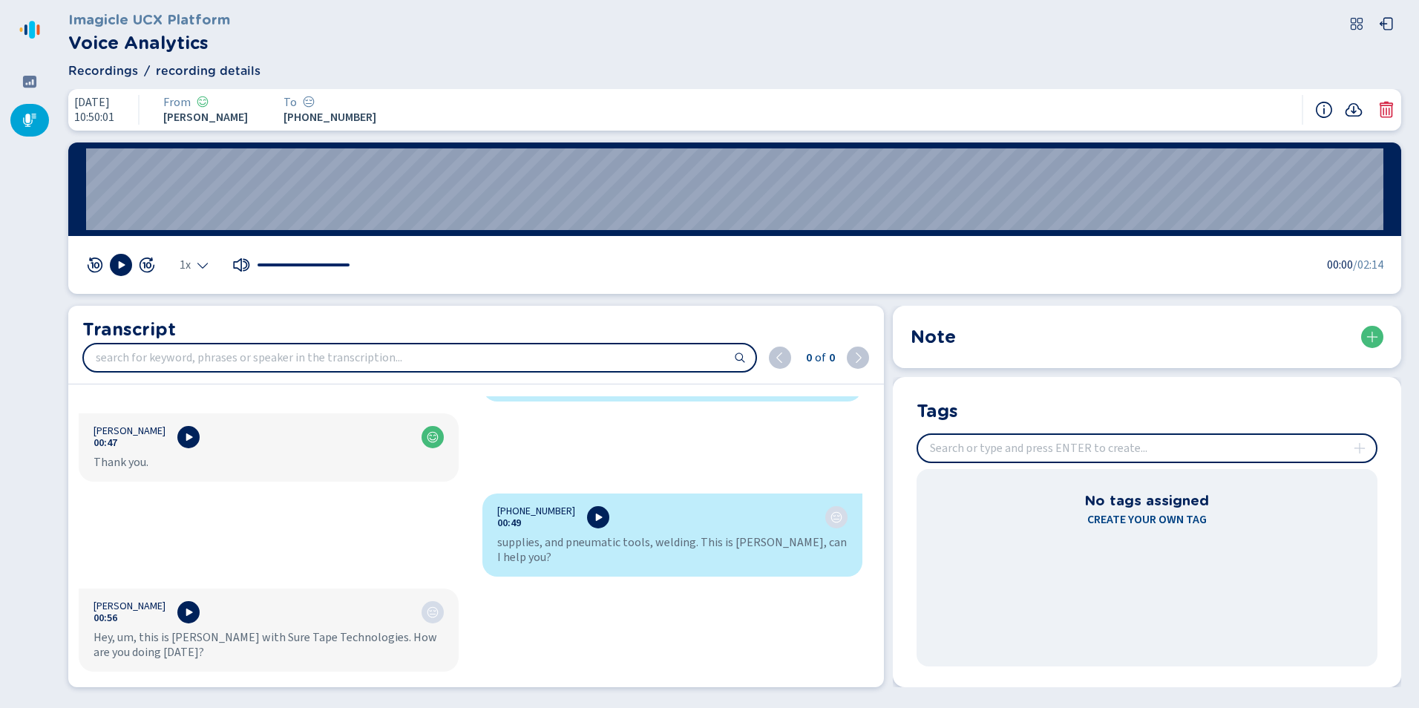
scroll to position [1335, 0]
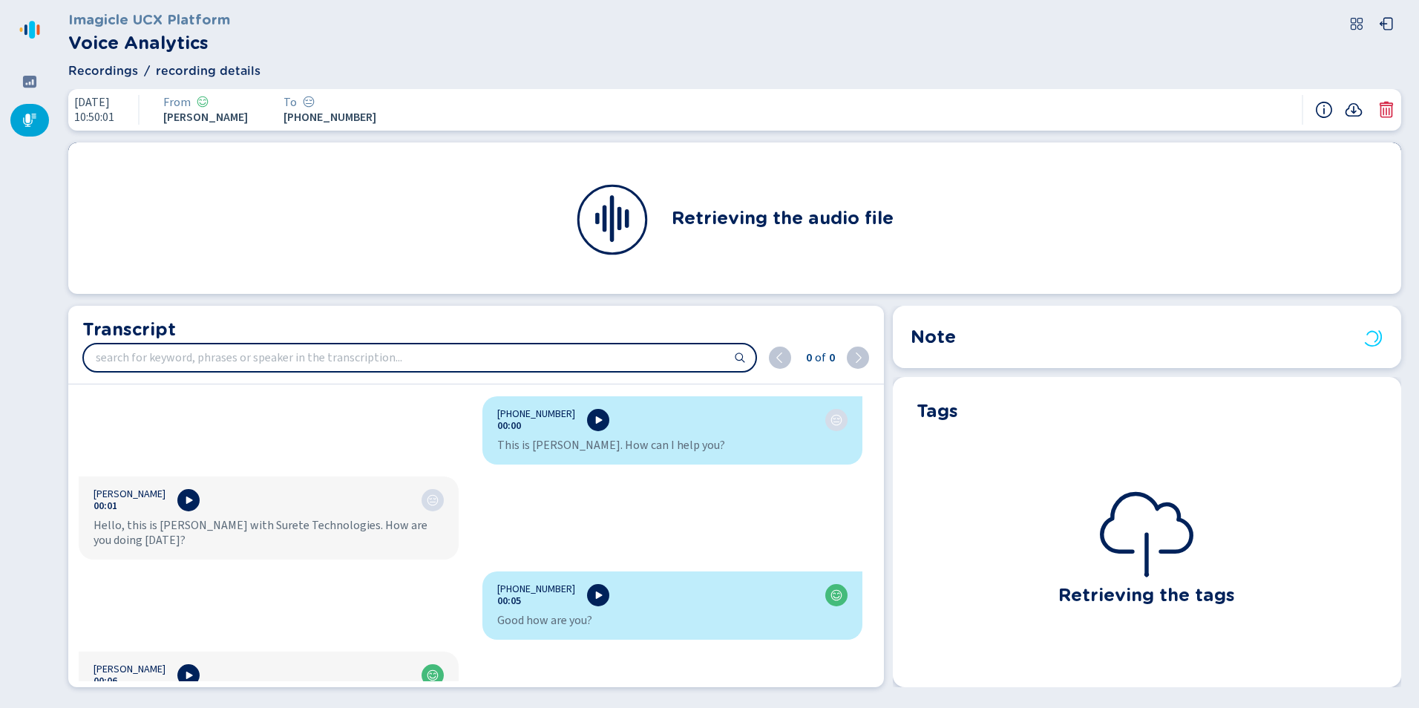
click at [30, 112] on div at bounding box center [29, 120] width 39 height 33
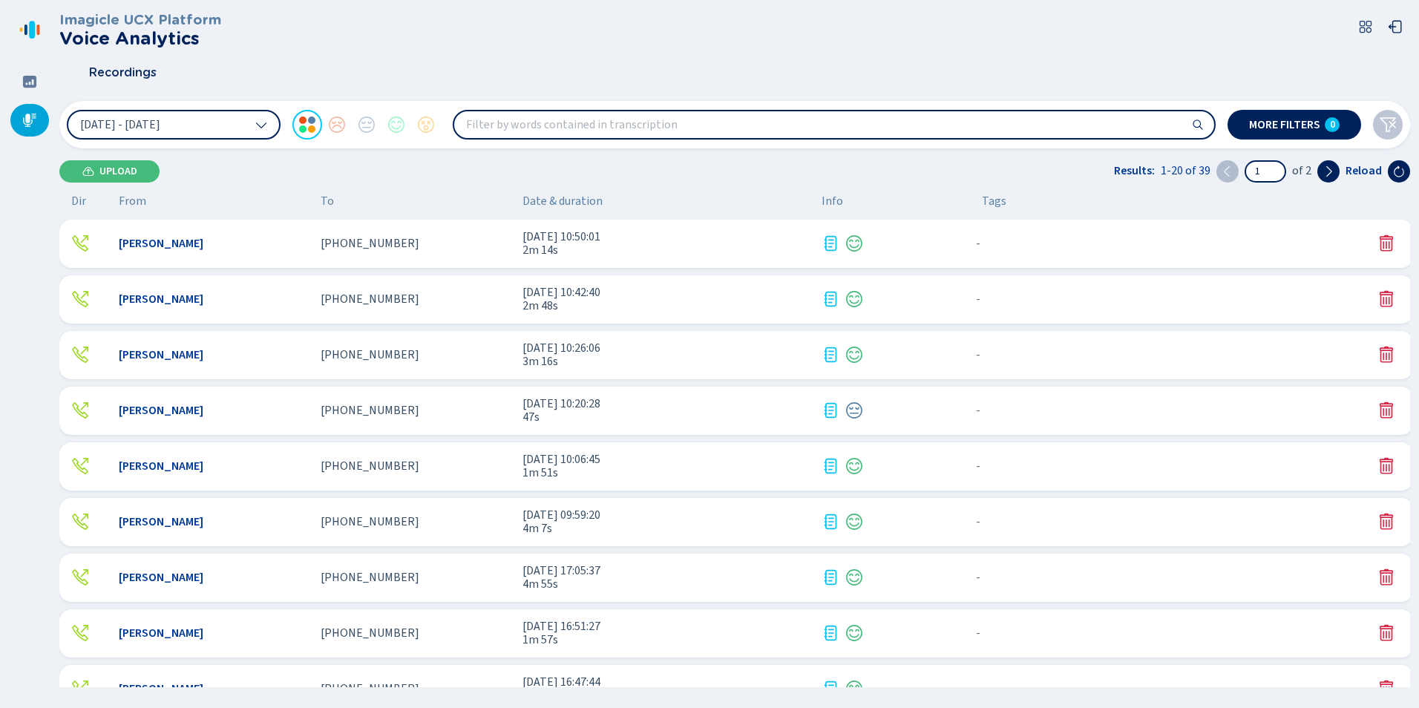
click at [414, 229] on div "Mallory Cooke +17136787444 10 Oct 2025 - 10:50:01 2m 14s - {{hiddenTagsCount}} …" at bounding box center [735, 244] width 1353 height 48
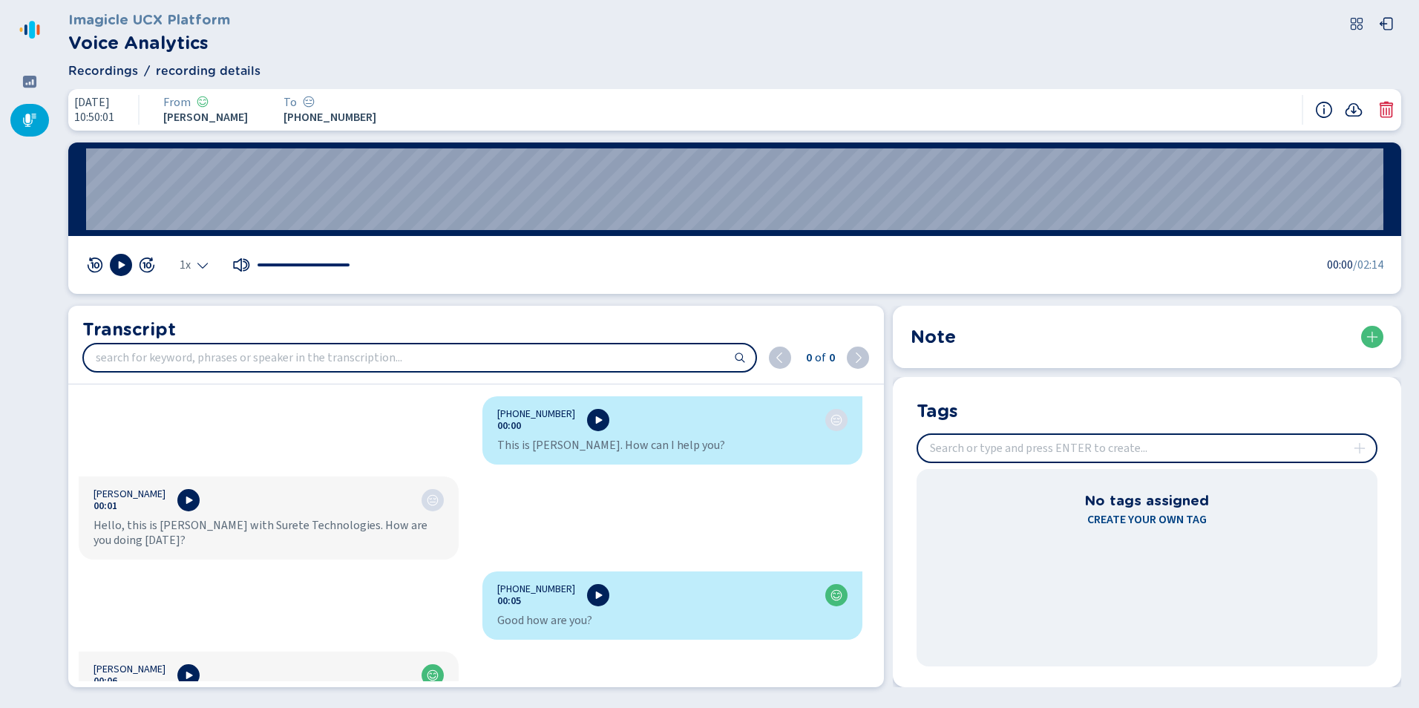
click at [33, 129] on div at bounding box center [29, 120] width 39 height 33
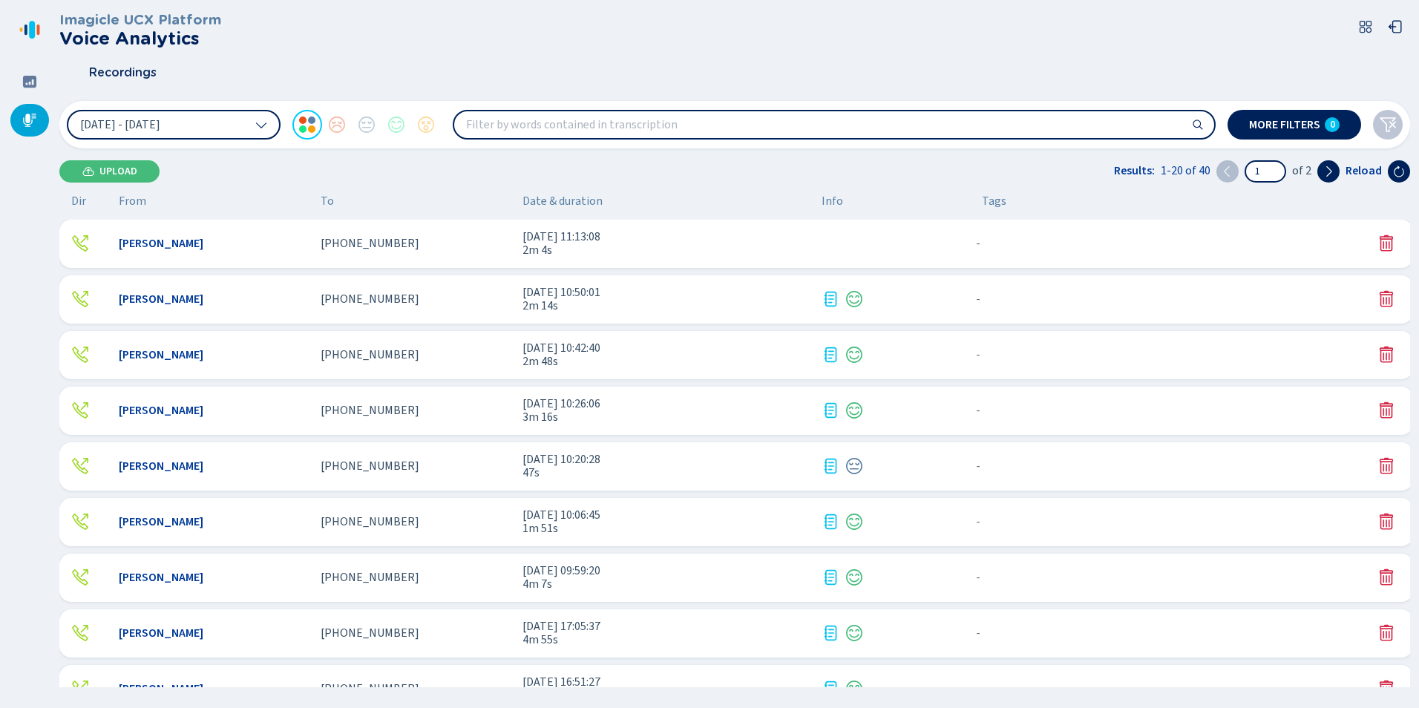
click at [496, 257] on div "[PERSON_NAME] [PHONE_NUMBER] [DATE] 11:13:08 2m 4s - {{hiddenTagsCount}} more" at bounding box center [735, 244] width 1353 height 48
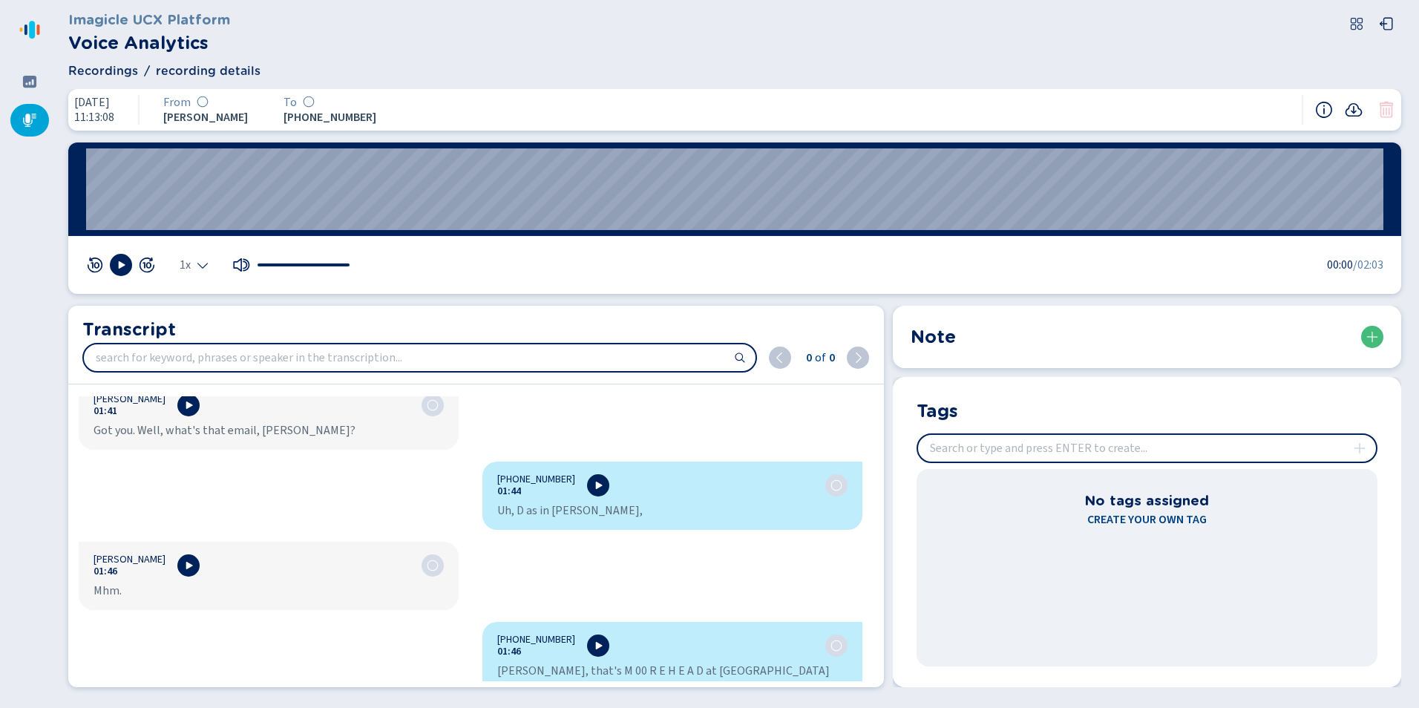
scroll to position [1484, 0]
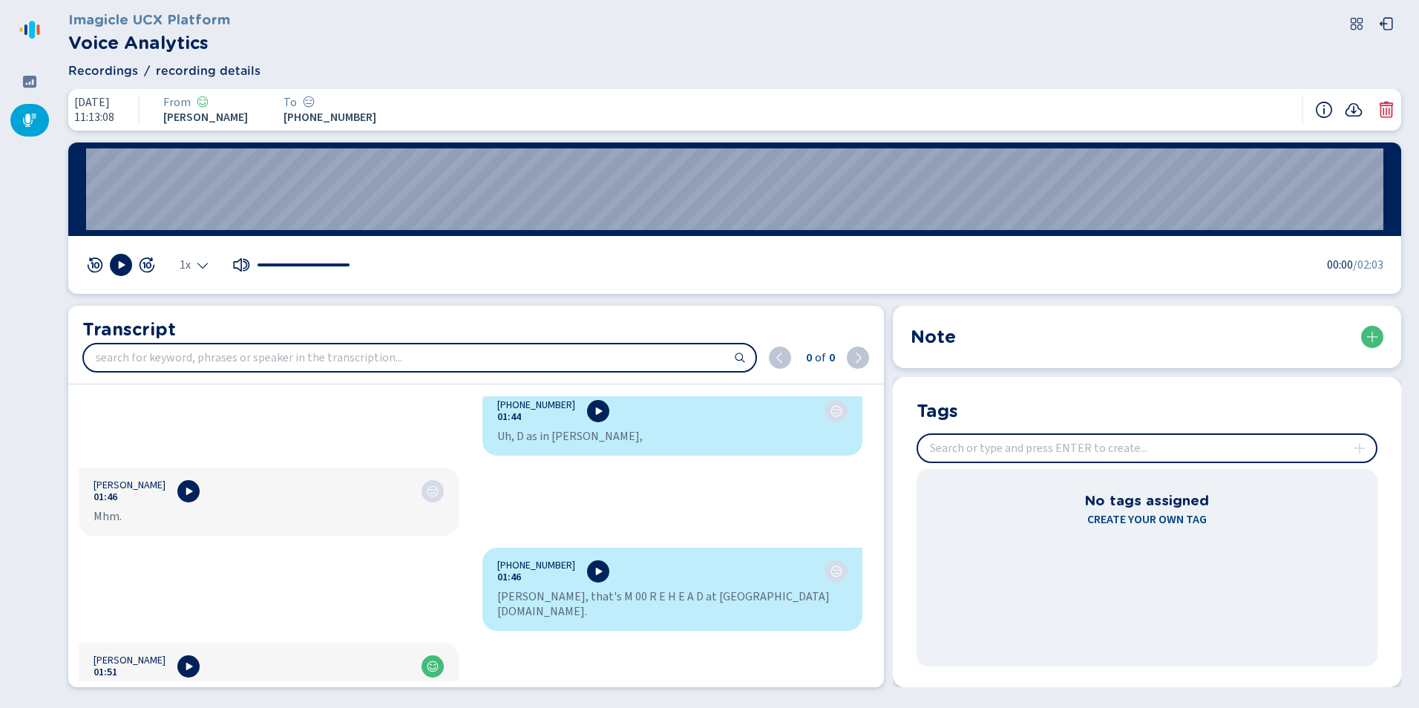
click at [25, 110] on div at bounding box center [29, 120] width 39 height 33
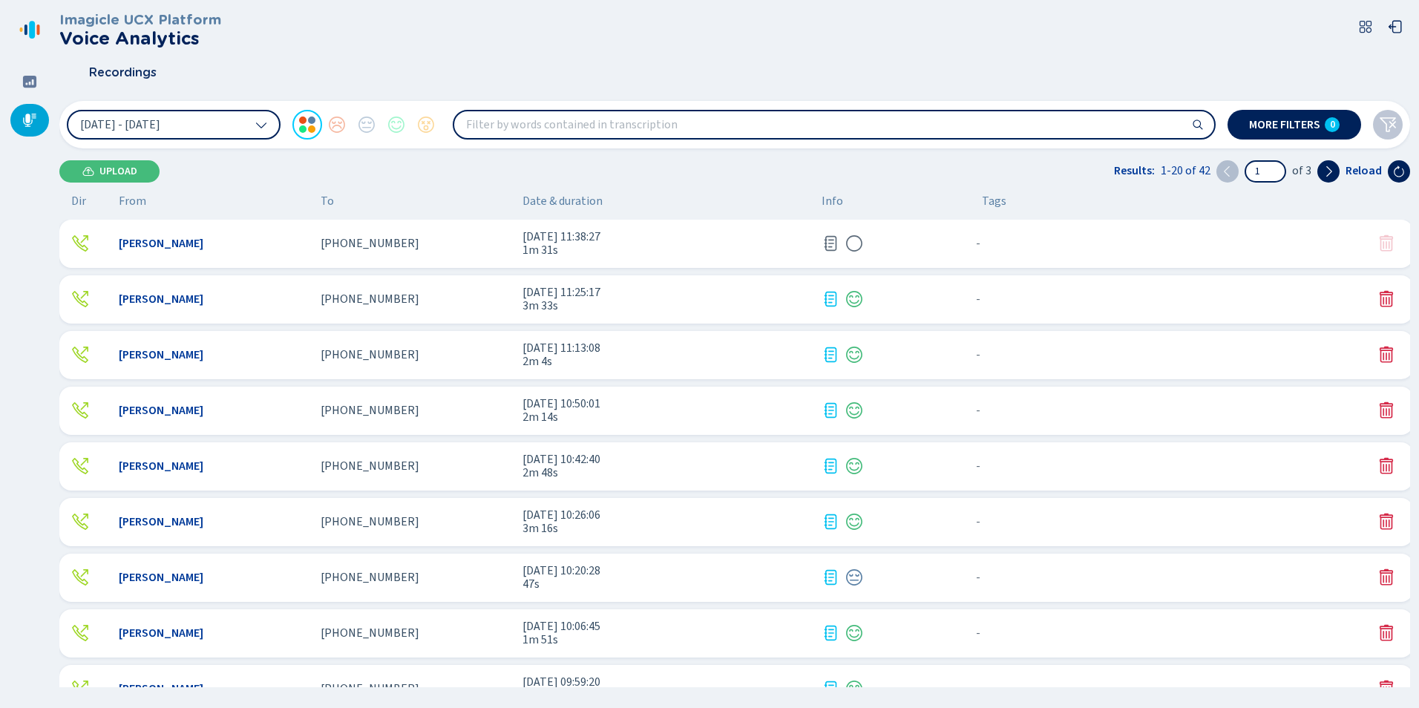
click at [378, 248] on span "[PHONE_NUMBER]" at bounding box center [370, 243] width 99 height 13
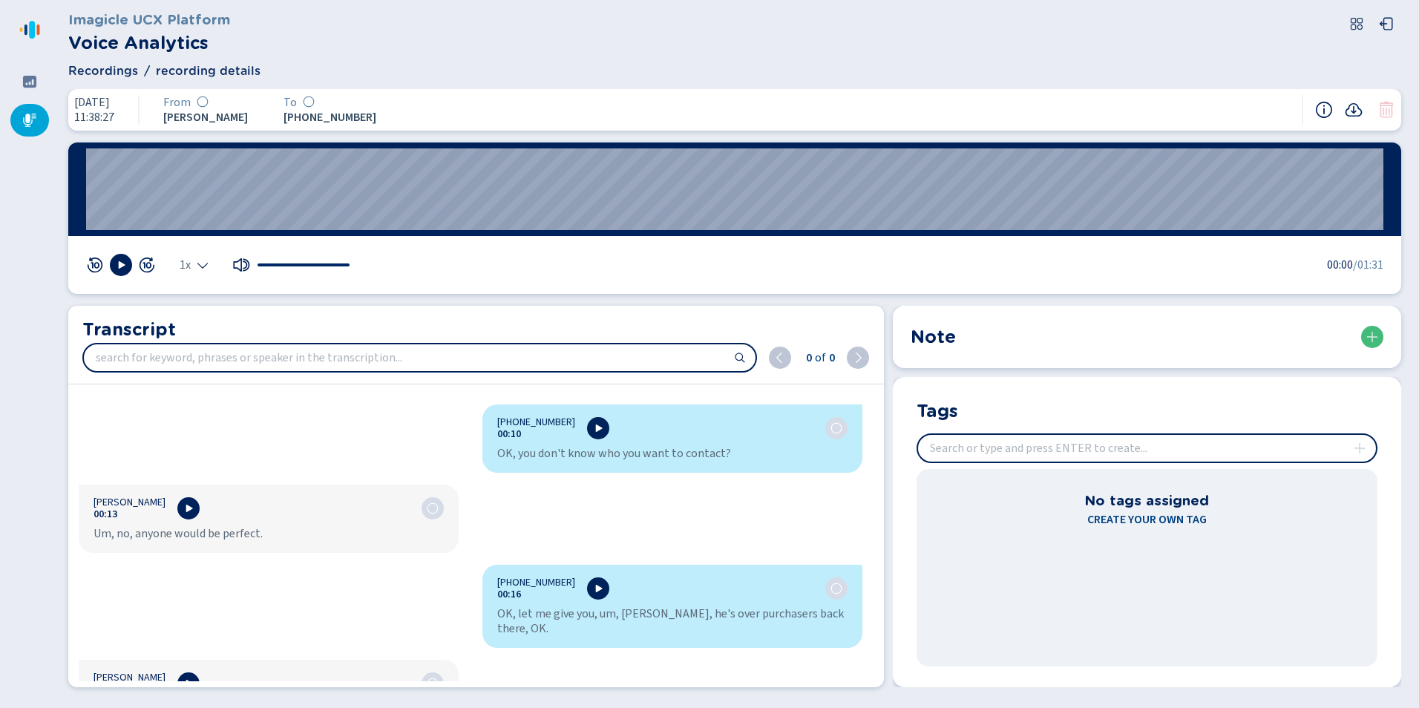
scroll to position [223, 0]
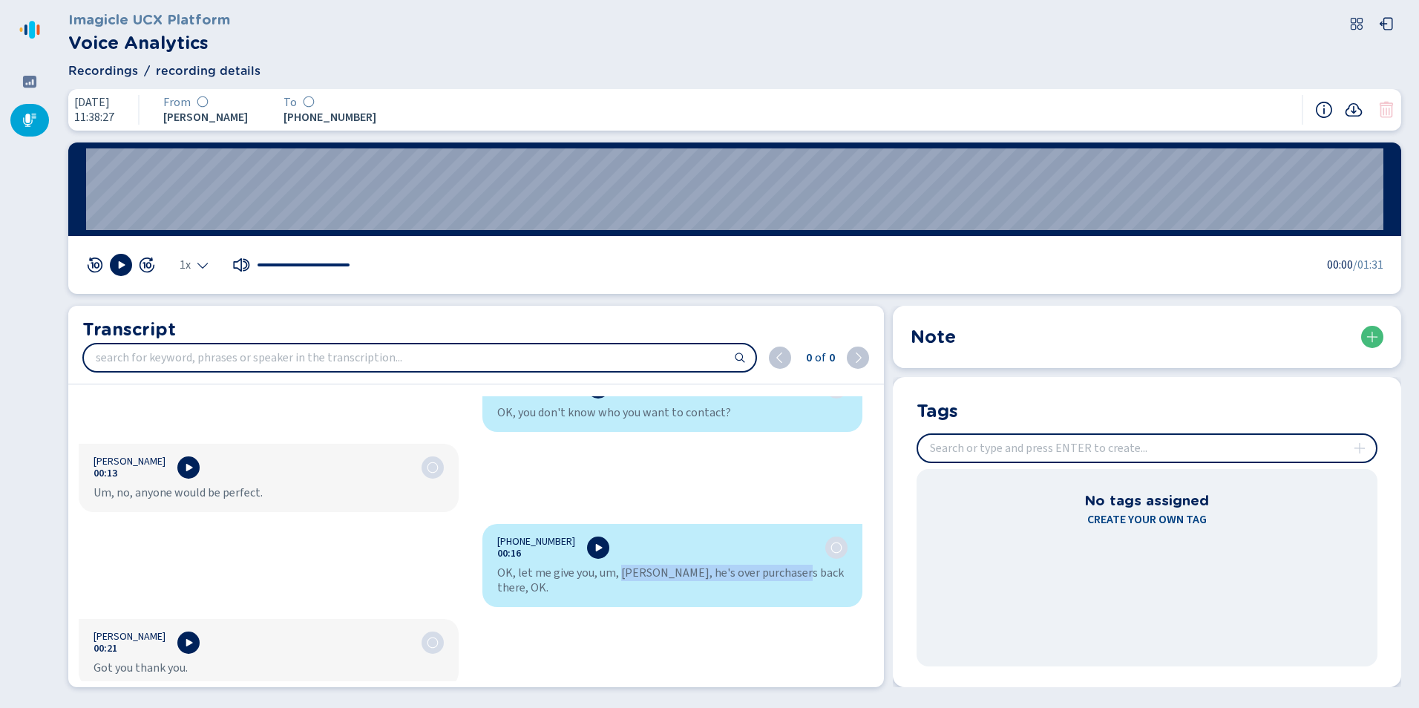
drag, startPoint x: 614, startPoint y: 576, endPoint x: 786, endPoint y: 573, distance: 172.1
click at [786, 573] on div "OK, let me give you, um, [PERSON_NAME], he's over purchasers back there, OK." at bounding box center [672, 580] width 350 height 30
copy div "[PERSON_NAME], he's over purchasers"
click at [587, 553] on button at bounding box center [598, 547] width 22 height 22
